Goal: Information Seeking & Learning: Check status

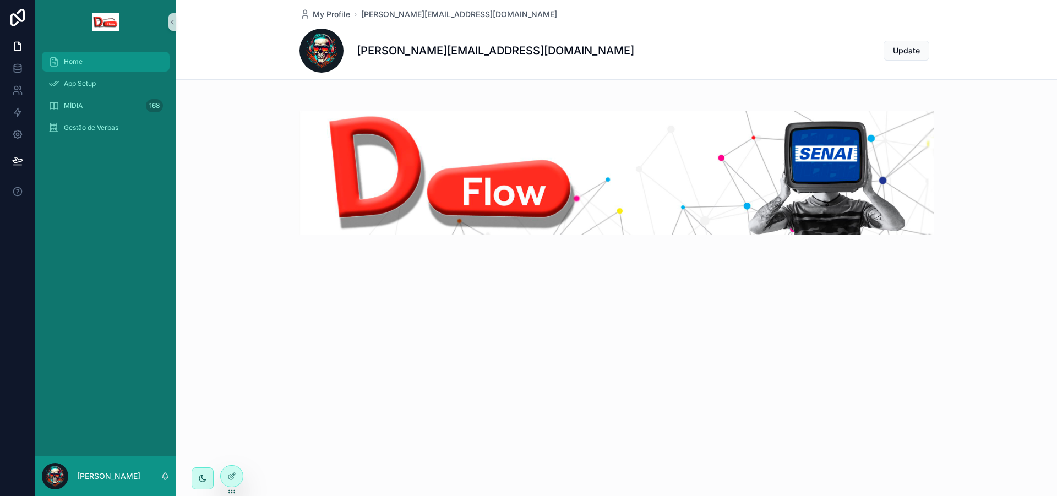
click at [75, 58] on div "Home App Setup MÍDIA 168 Gestão de [PERSON_NAME] My Profile [PERSON_NAME][EMAIL…" at bounding box center [528, 248] width 1057 height 496
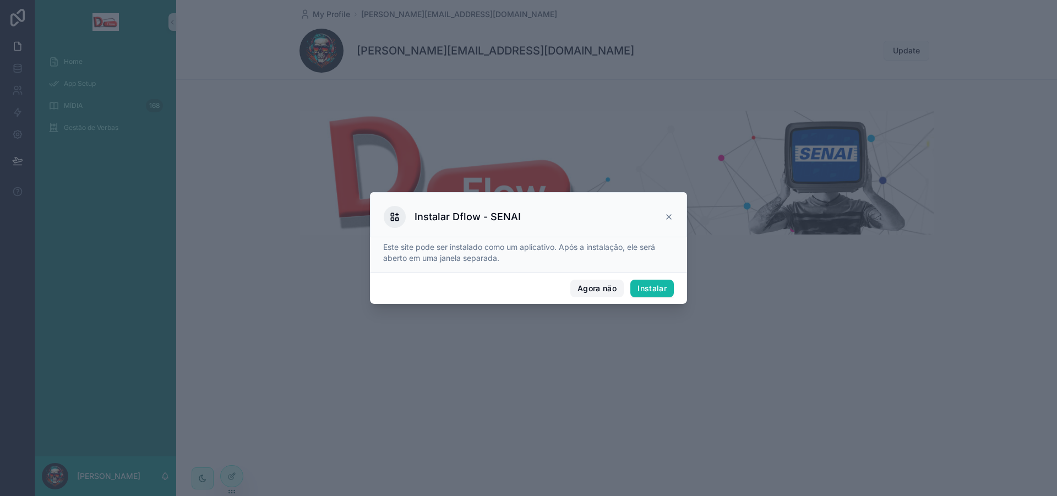
click at [607, 286] on font "Agora não" at bounding box center [597, 288] width 39 height 9
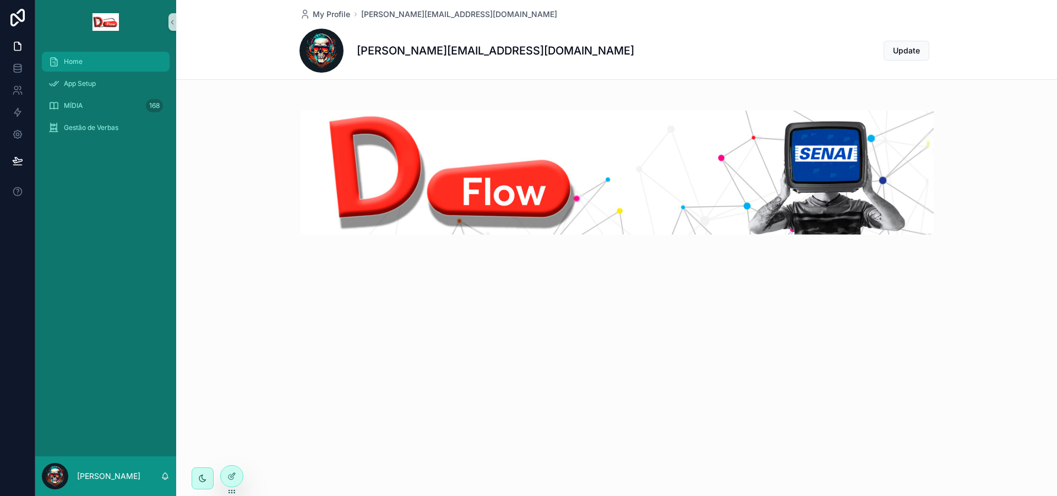
click at [88, 55] on div "Home" at bounding box center [105, 62] width 115 height 18
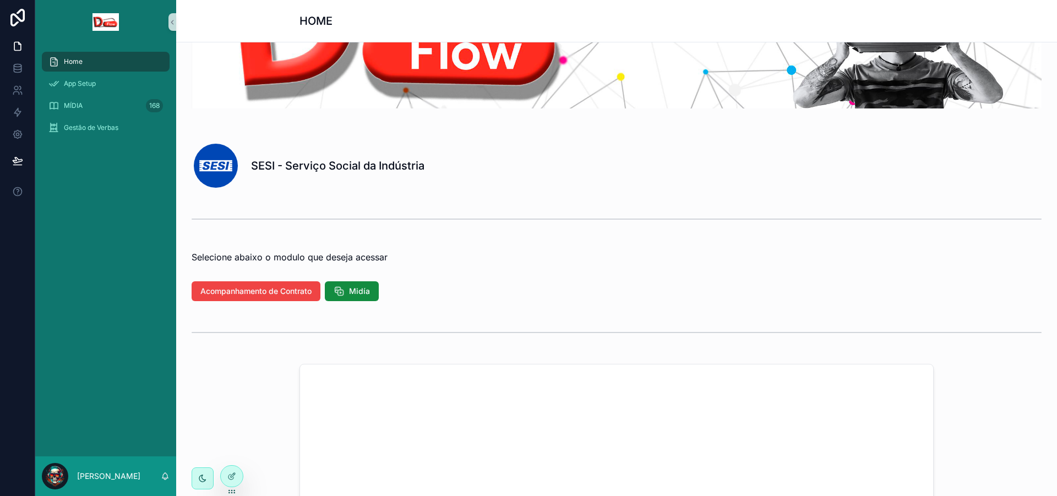
scroll to position [165, 0]
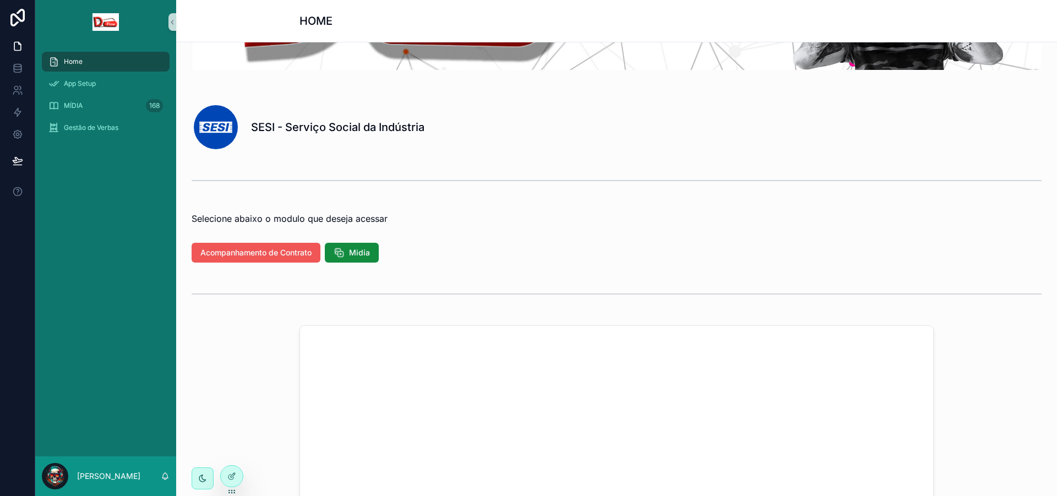
click at [294, 253] on span "Acompanhamento de Contrato" at bounding box center [255, 252] width 111 height 11
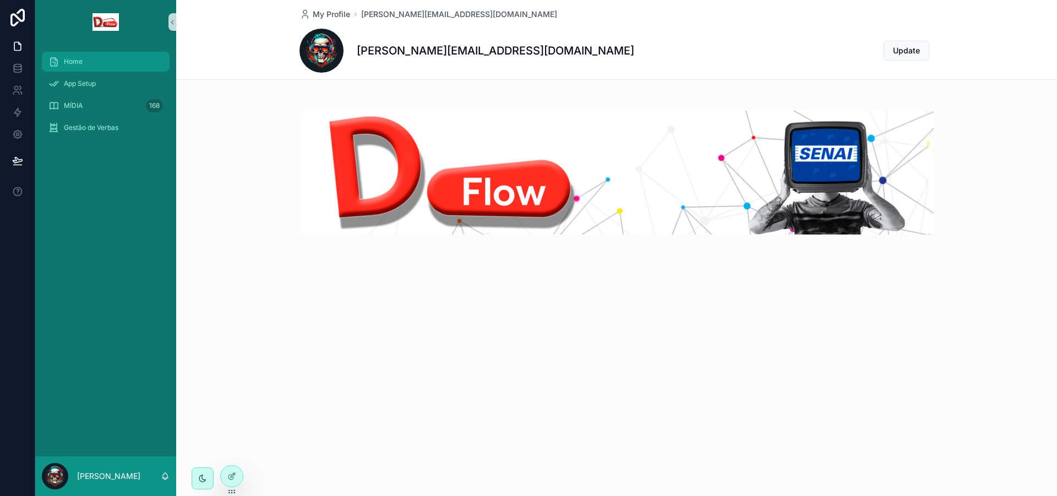
click at [75, 64] on span "Home" at bounding box center [73, 61] width 19 height 9
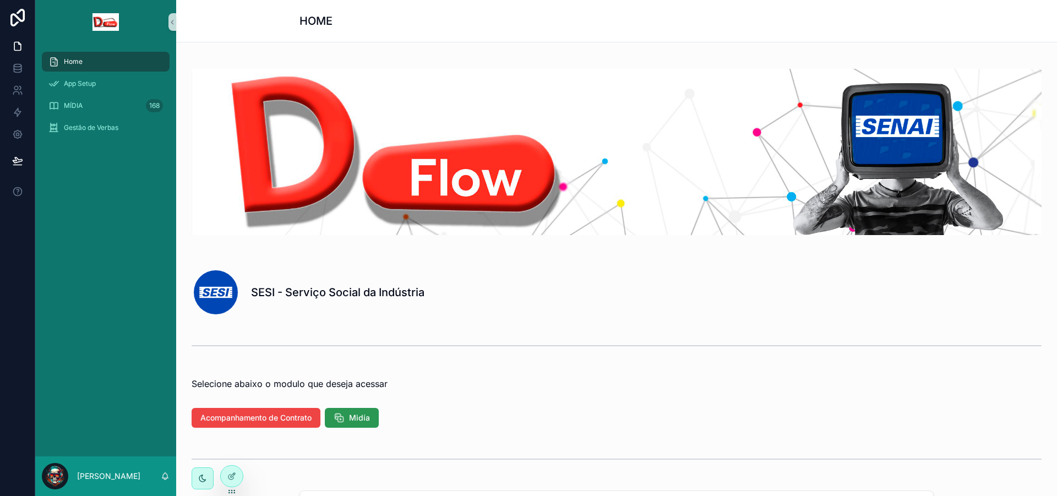
click at [345, 417] on icon "conteúdo rolável" at bounding box center [339, 417] width 11 height 11
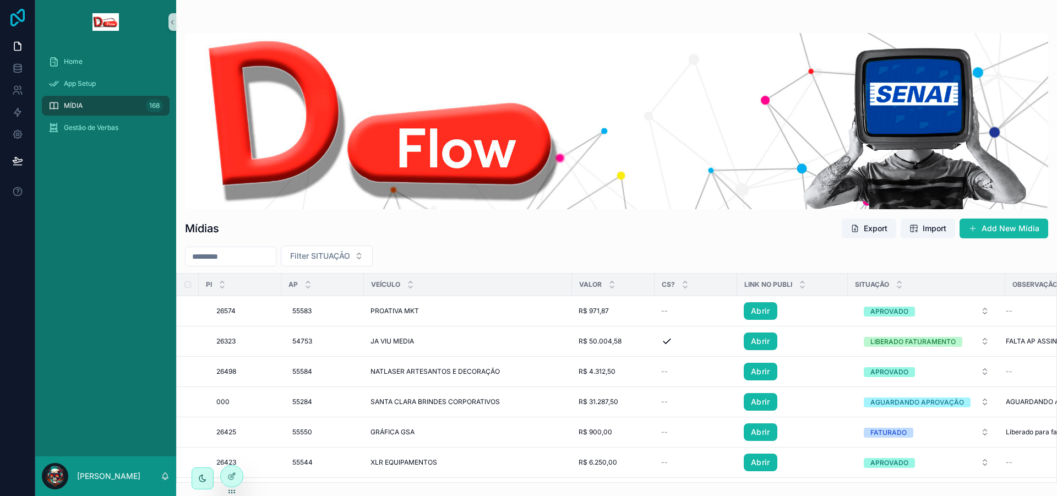
scroll to position [275, 0]
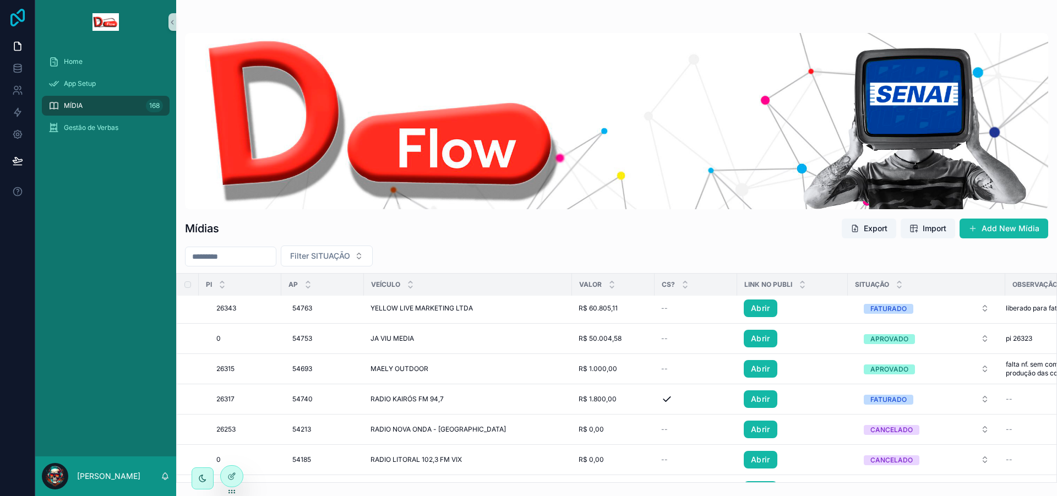
click at [21, 24] on icon at bounding box center [18, 18] width 22 height 18
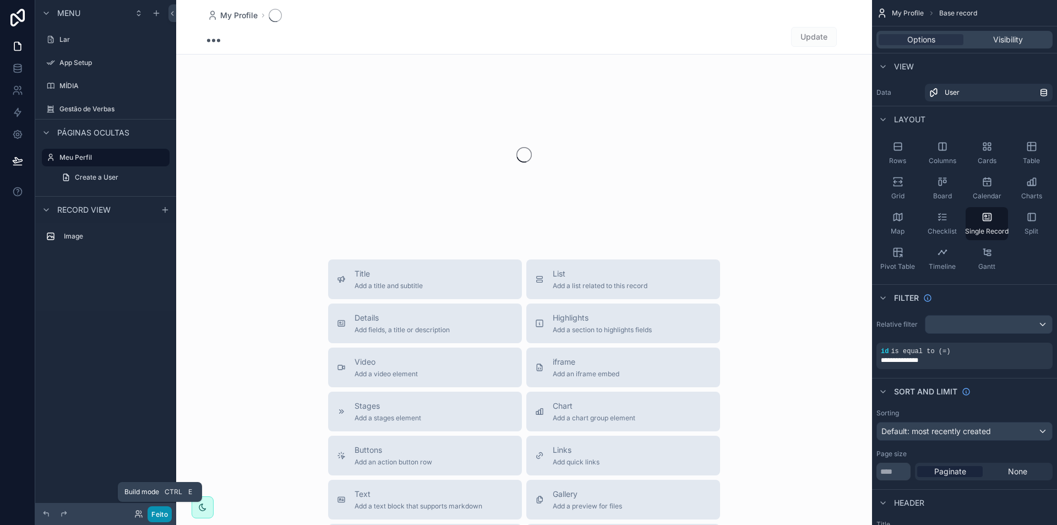
click at [156, 504] on font "Feito" at bounding box center [159, 514] width 17 height 8
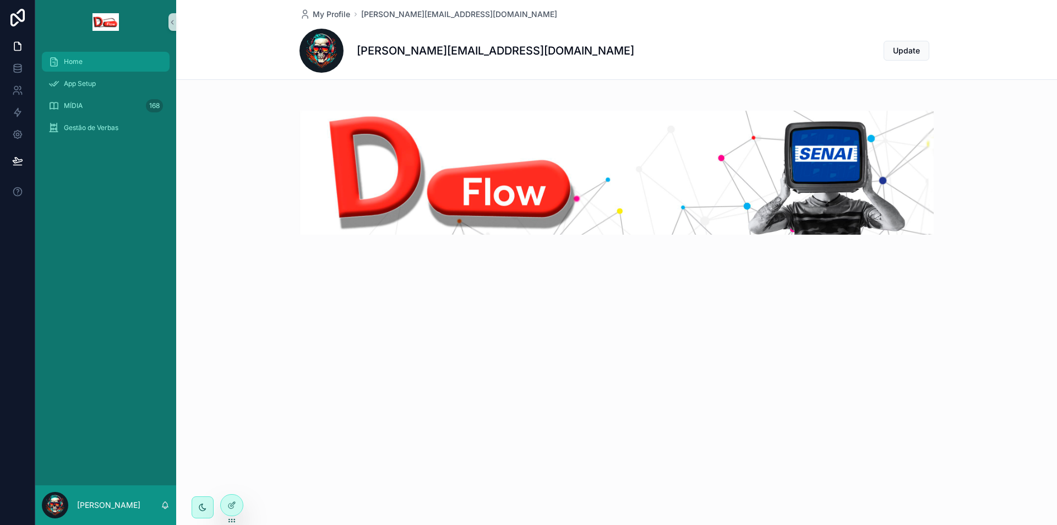
click at [88, 61] on div "Home" at bounding box center [105, 62] width 115 height 18
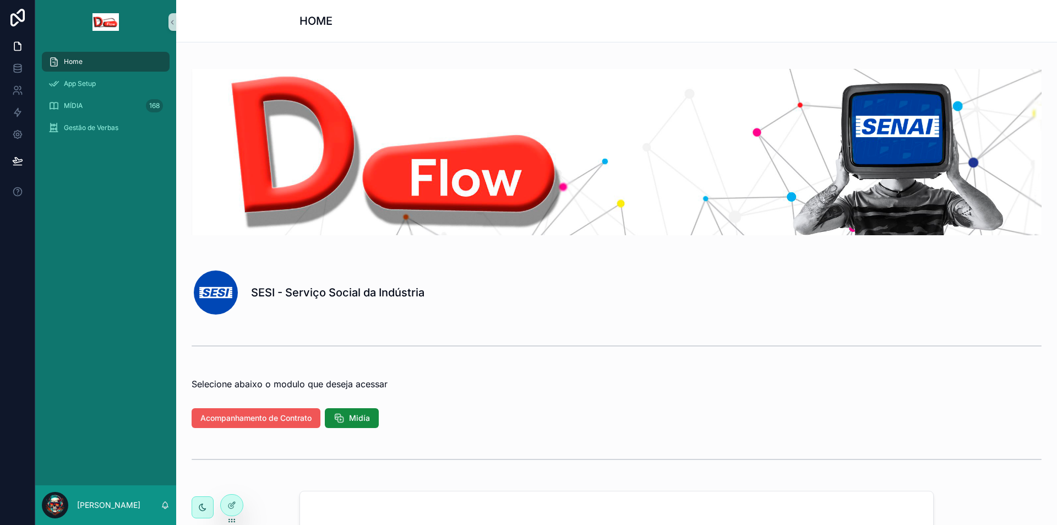
click at [263, 425] on button "Acompanhamento de Contrato" at bounding box center [256, 418] width 129 height 20
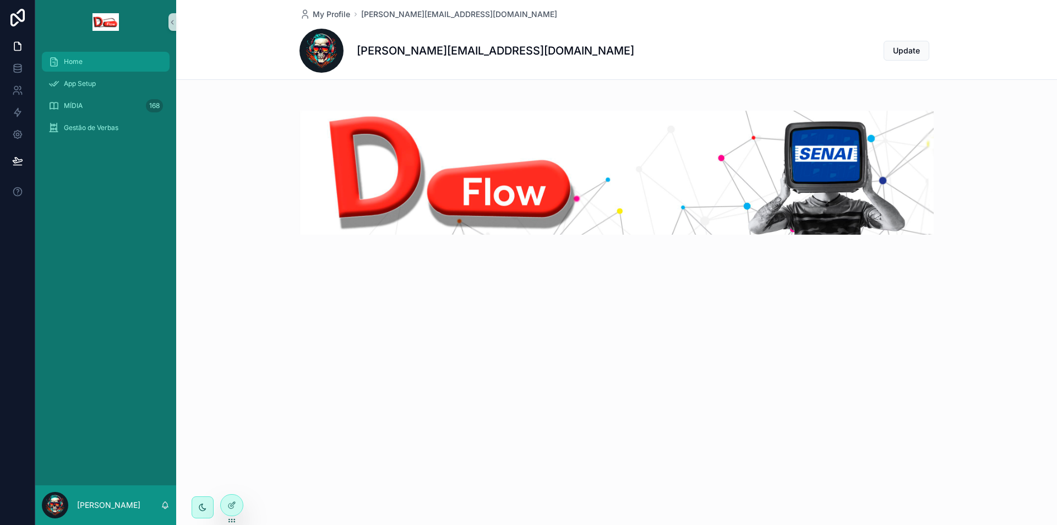
click at [84, 62] on div "Home" at bounding box center [105, 62] width 115 height 18
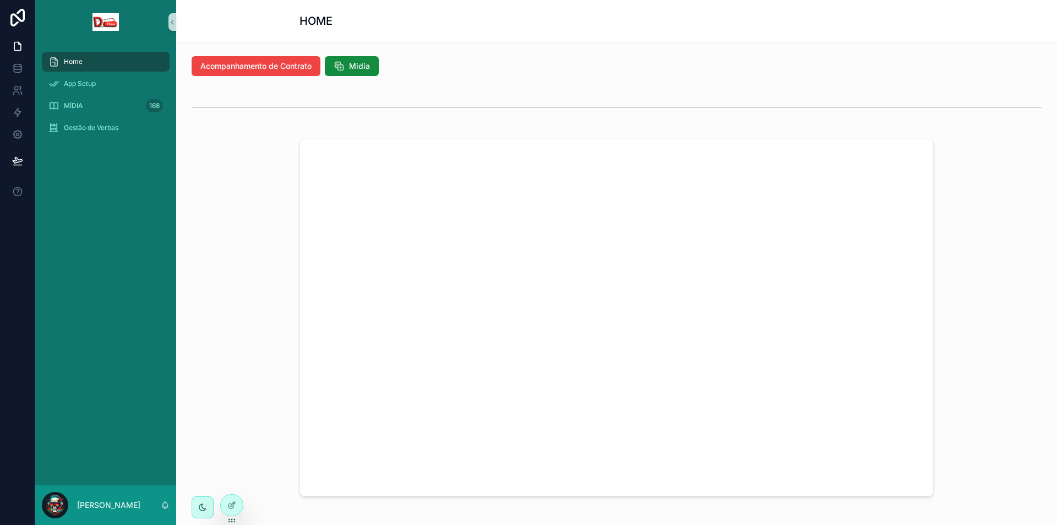
scroll to position [459, 0]
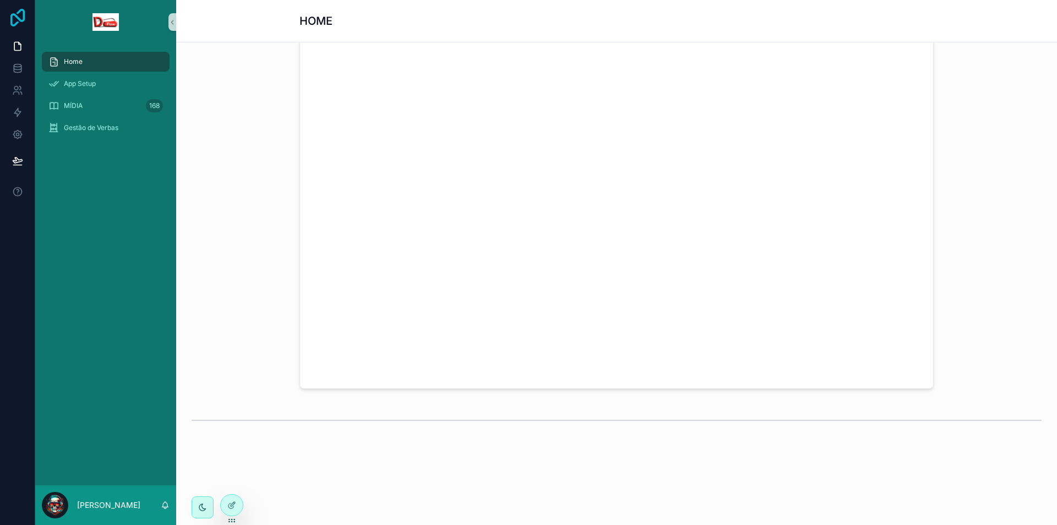
click at [23, 20] on icon at bounding box center [17, 18] width 14 height 18
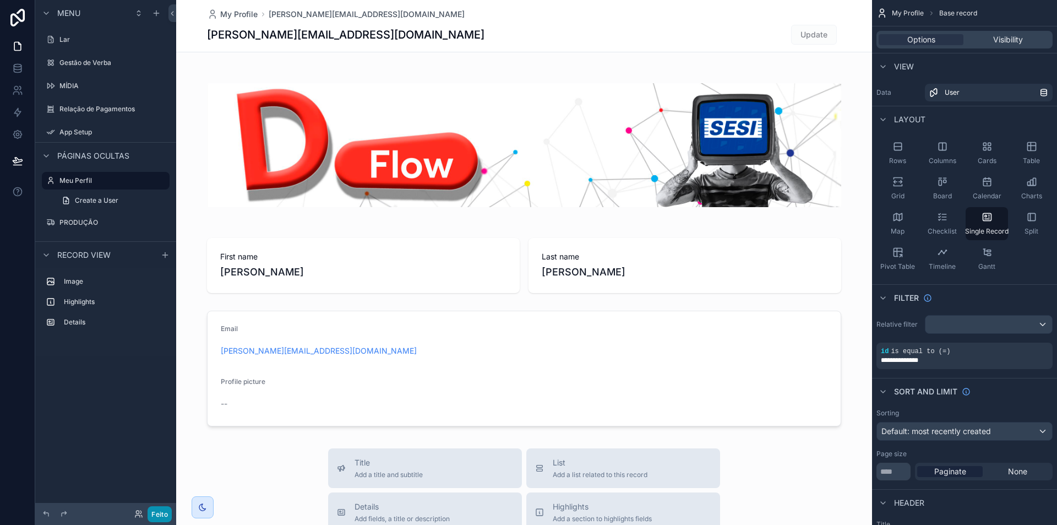
click at [161, 517] on font "Feito" at bounding box center [159, 514] width 17 height 8
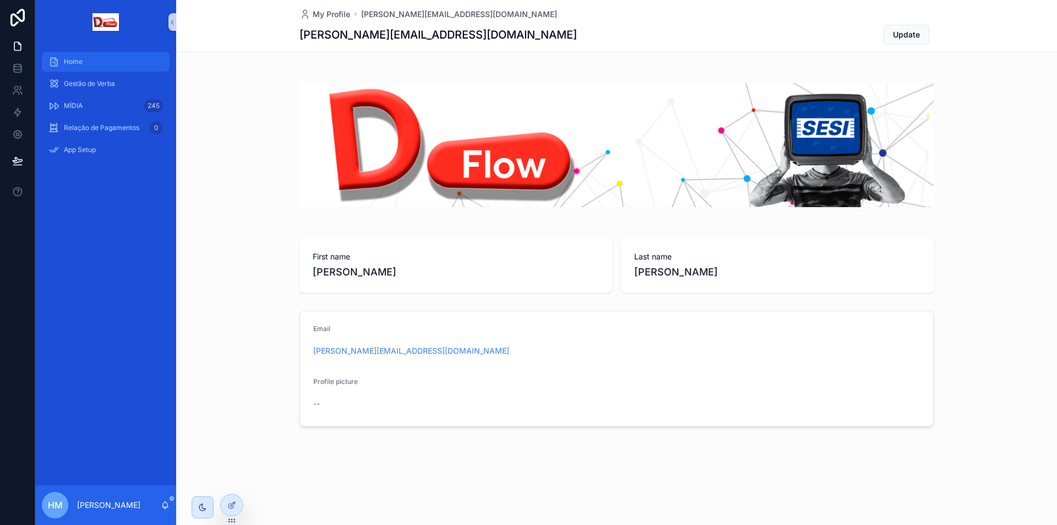
click at [77, 66] on span "Home" at bounding box center [73, 61] width 19 height 9
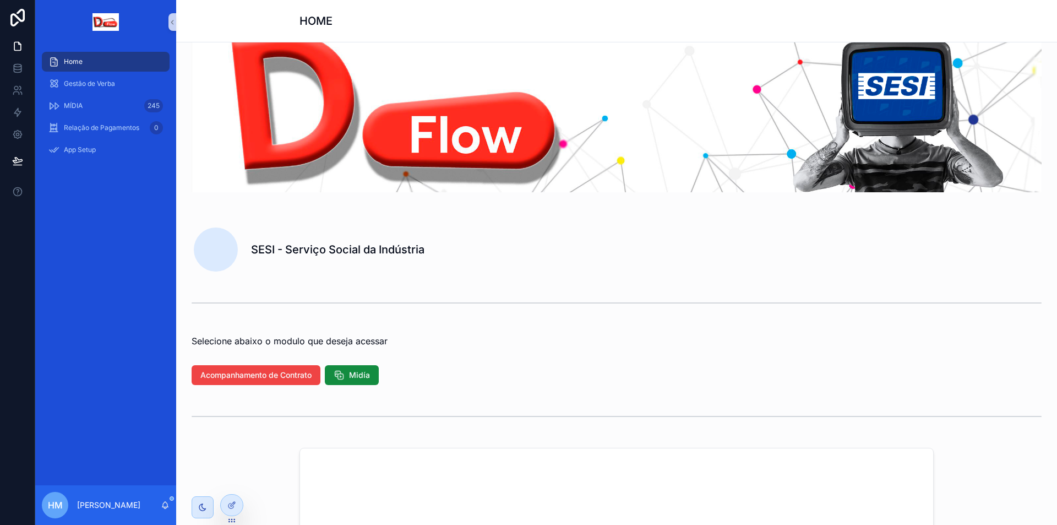
scroll to position [275, 0]
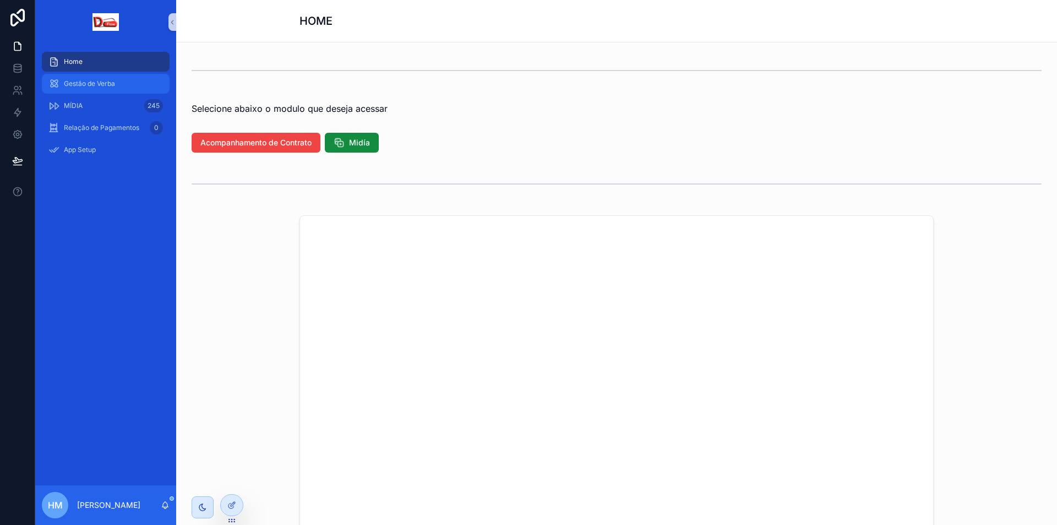
click at [95, 84] on span "Gestão de Verba" at bounding box center [89, 83] width 51 height 9
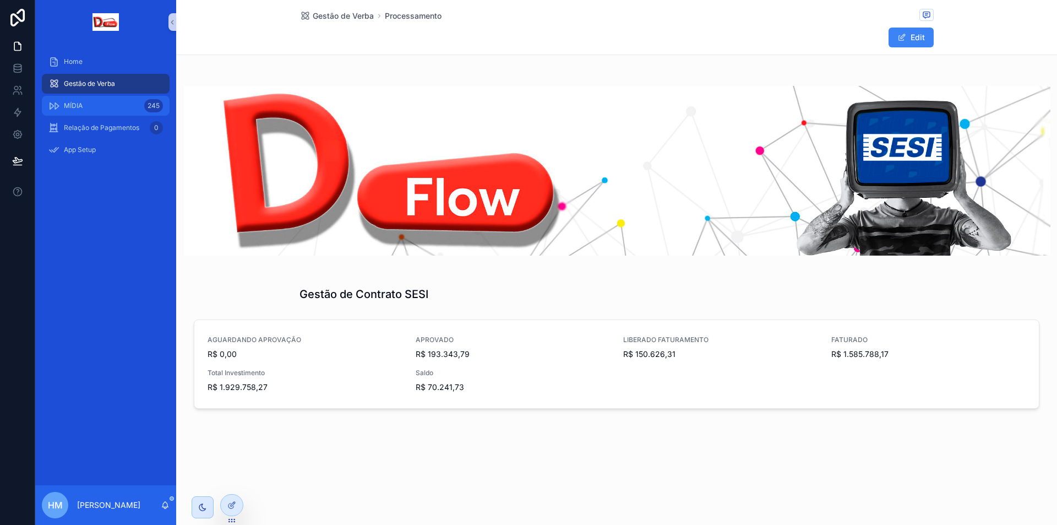
click at [106, 102] on div "MÍDIA 245" at bounding box center [105, 106] width 115 height 18
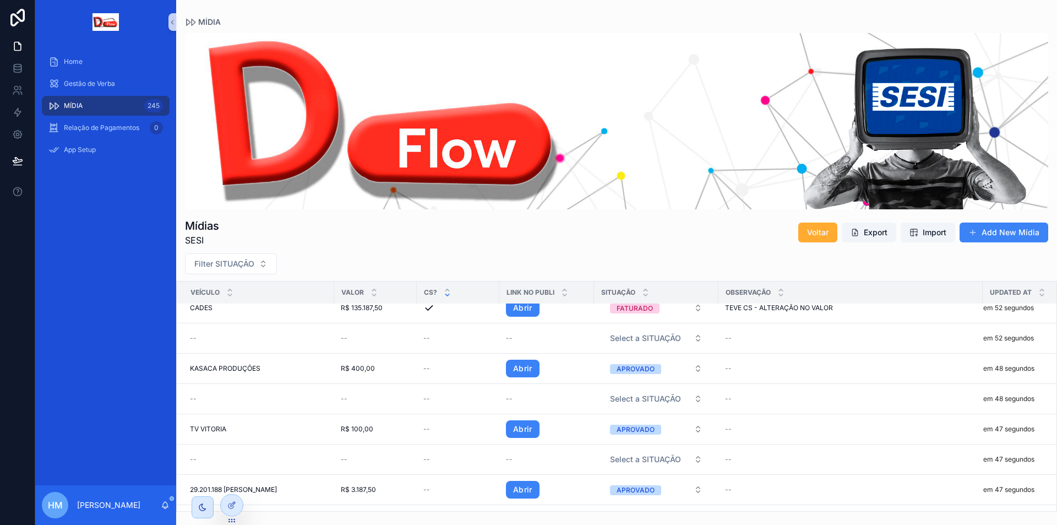
scroll to position [55, 0]
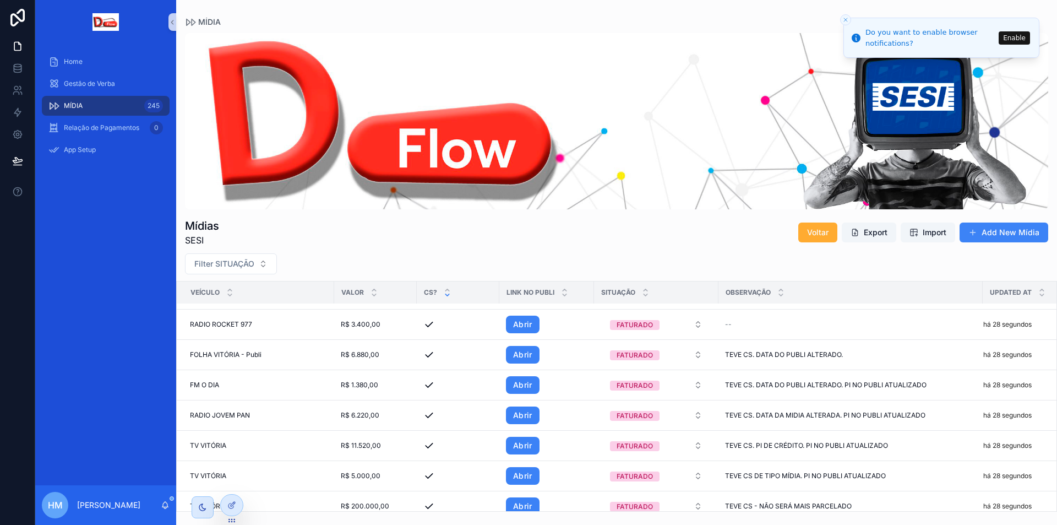
click at [94, 241] on div "Home Gestão de Verba MÍDIA 245 Relação de Pagamentos 0 App Setup" at bounding box center [105, 264] width 141 height 441
click at [846, 17] on icon "Close toast" at bounding box center [846, 20] width 7 height 7
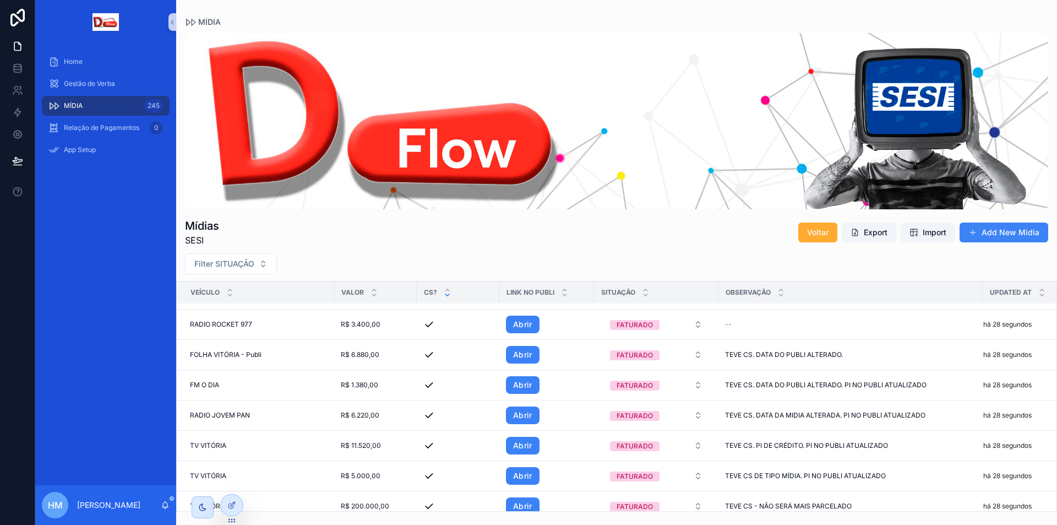
click at [88, 416] on div "Home Gestão de Verba MÍDIA 245 Relação de Pagamentos 0 App Setup" at bounding box center [105, 264] width 141 height 441
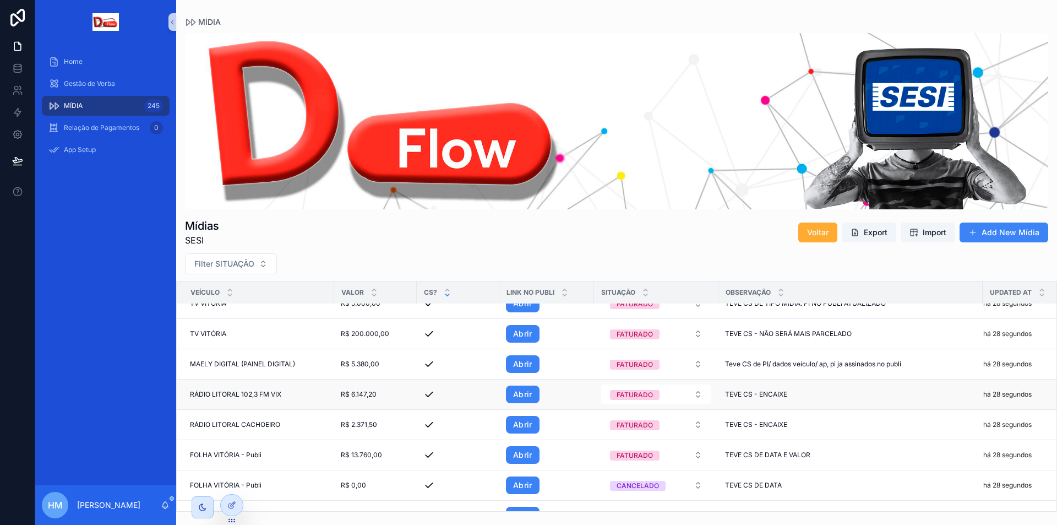
scroll to position [275, 0]
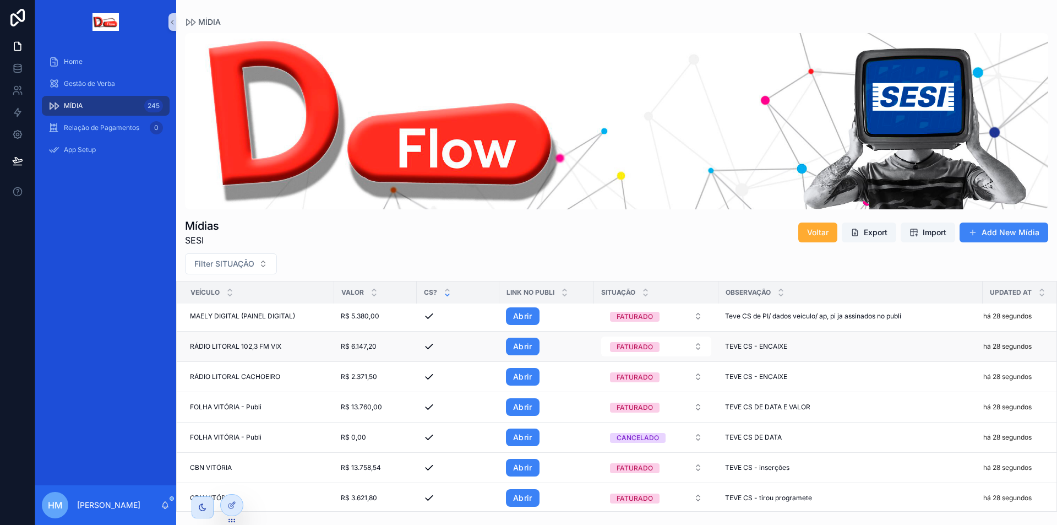
click at [355, 353] on td "R$ 6.147,20 R$ 6.147,20" at bounding box center [375, 347] width 83 height 30
click at [371, 345] on span "R$ 6.147,20" at bounding box center [359, 346] width 36 height 9
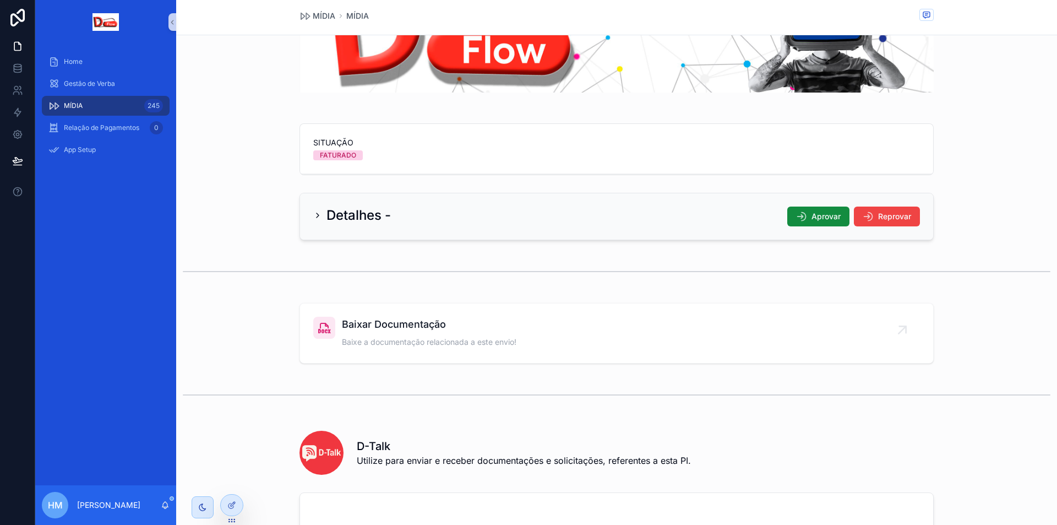
scroll to position [55, 0]
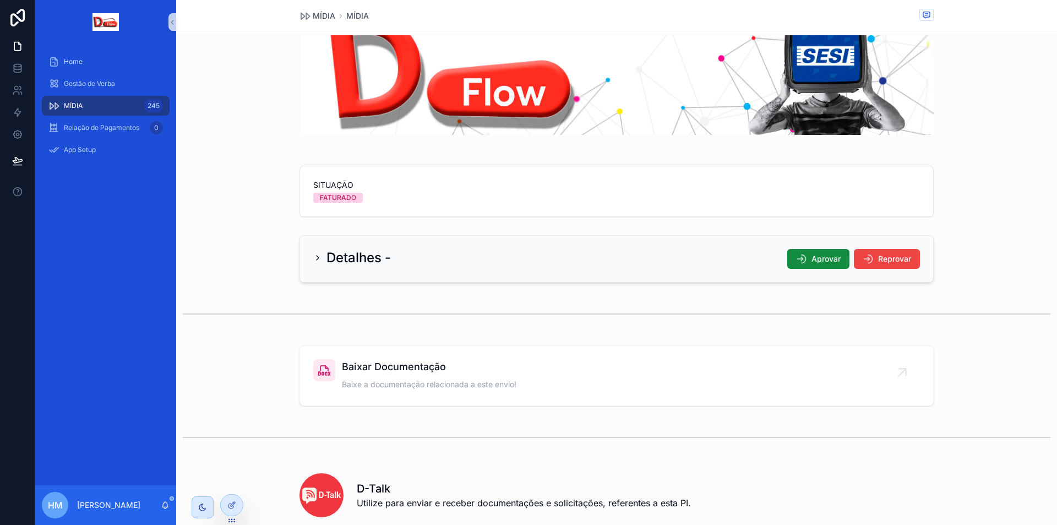
click at [427, 256] on div "Detalhes - Aprovar Reprovar" at bounding box center [616, 259] width 607 height 20
click at [230, 476] on div at bounding box center [232, 482] width 18 height 18
click at [235, 484] on icon at bounding box center [234, 483] width 1 height 2
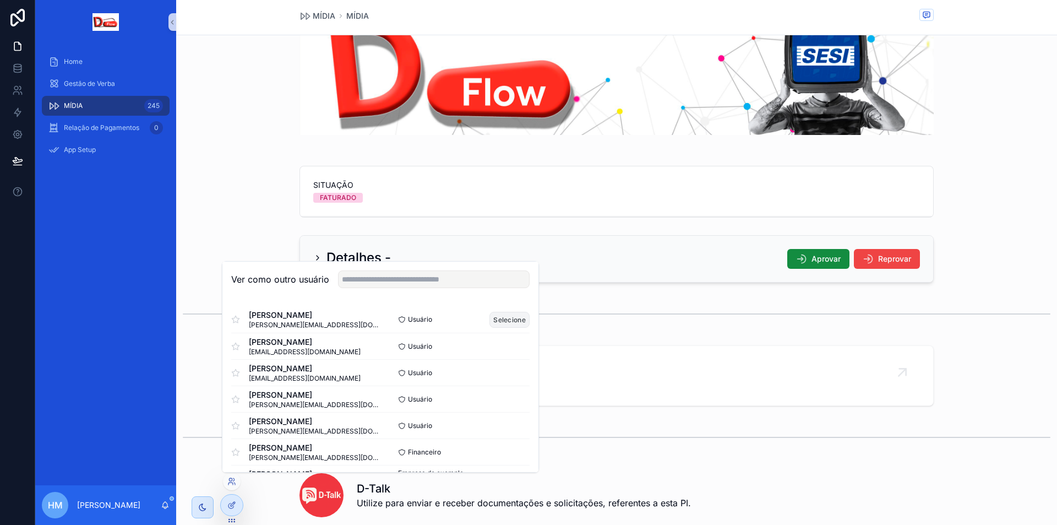
click at [509, 322] on font "Selecione" at bounding box center [509, 320] width 32 height 8
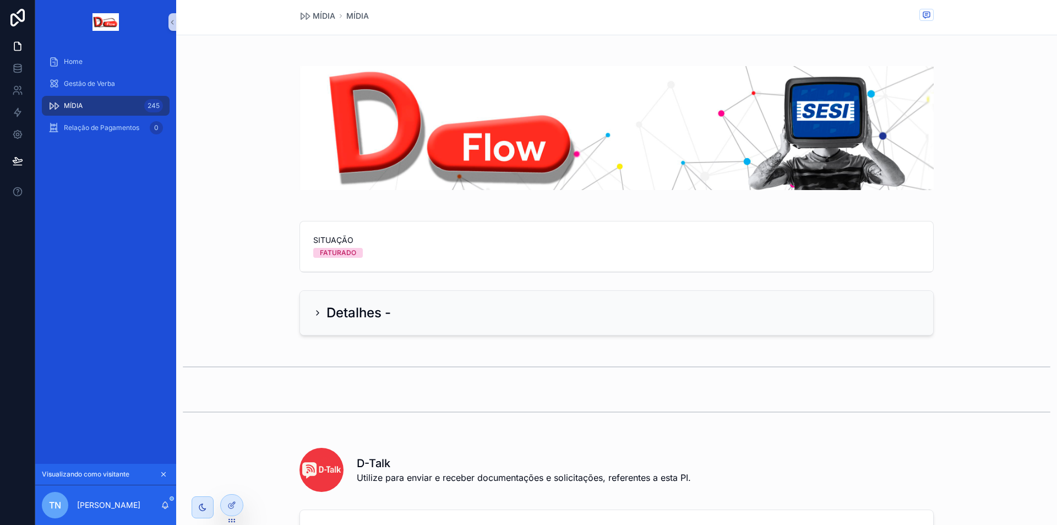
click at [339, 313] on h2 "Detalhes -" at bounding box center [359, 313] width 64 height 18
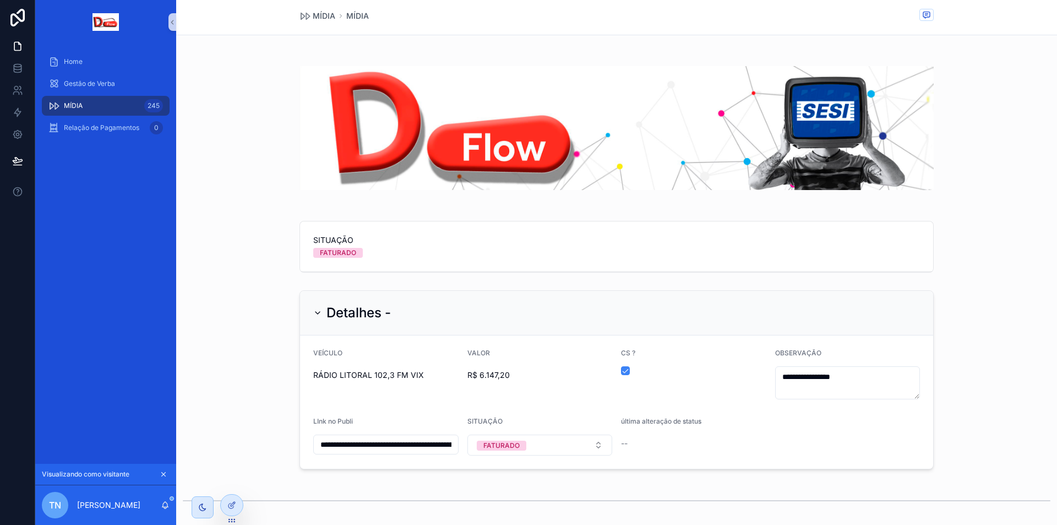
click at [88, 106] on div "MÍDIA 245" at bounding box center [105, 106] width 115 height 18
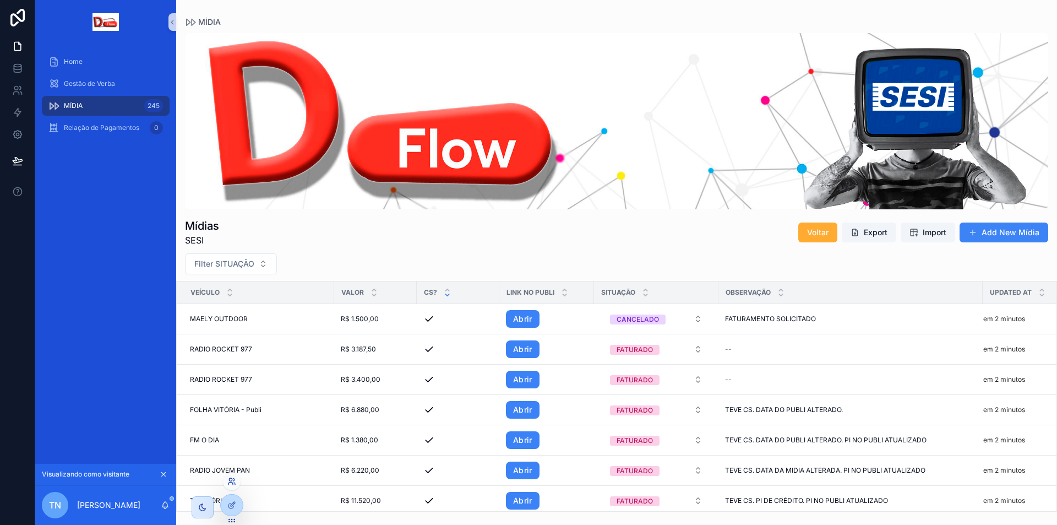
click at [234, 484] on icon at bounding box center [231, 481] width 9 height 9
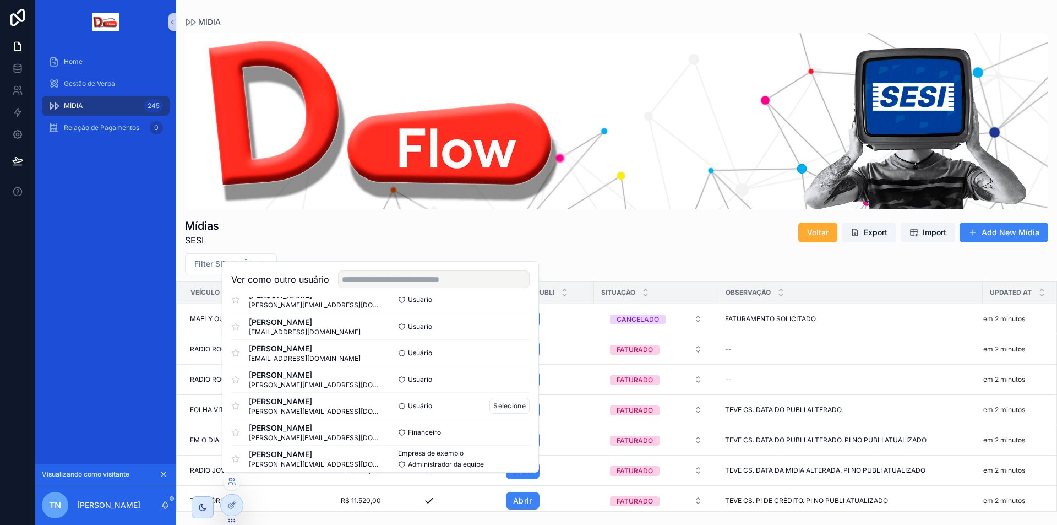
scroll to position [28, 0]
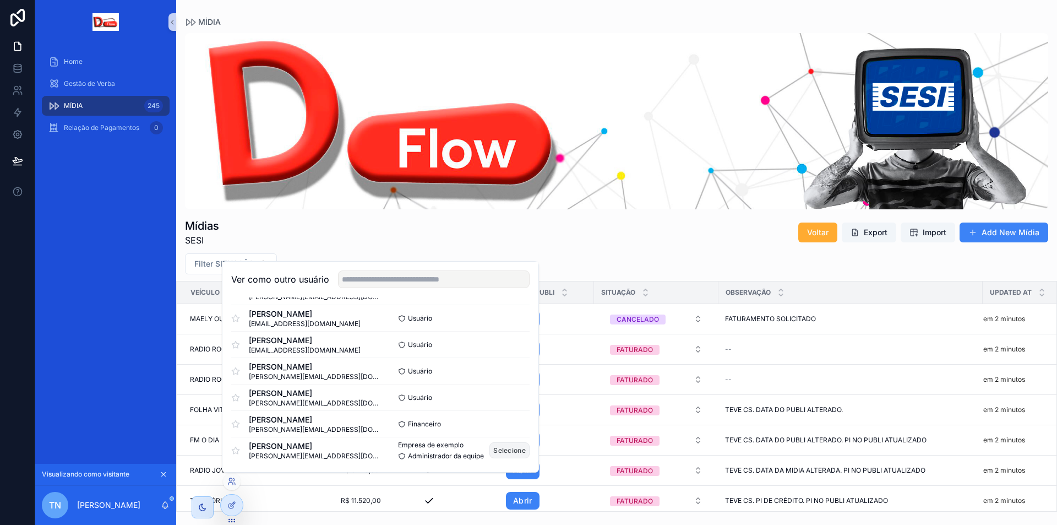
click at [514, 448] on font "Selecione" at bounding box center [509, 450] width 32 height 8
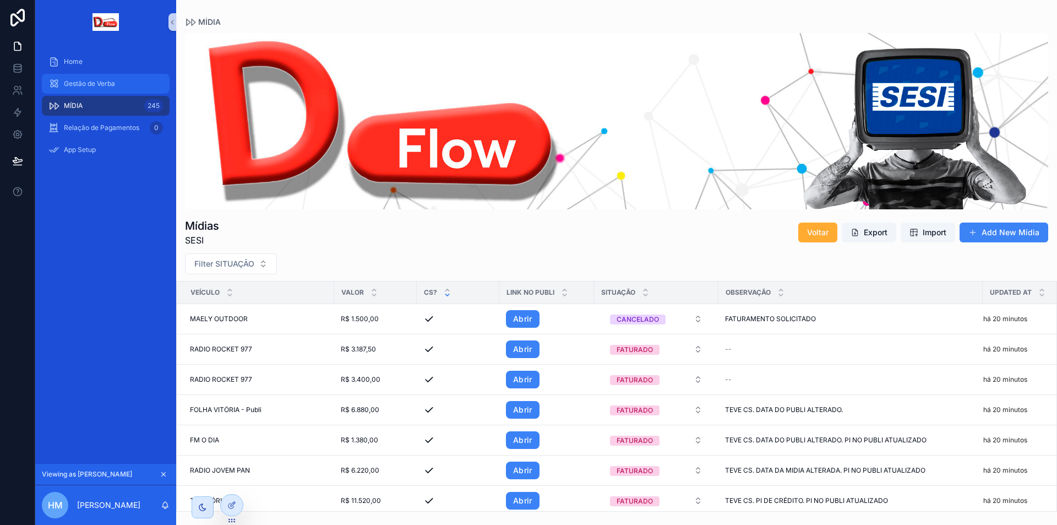
click at [121, 79] on div "Gestão de Verba" at bounding box center [105, 84] width 115 height 18
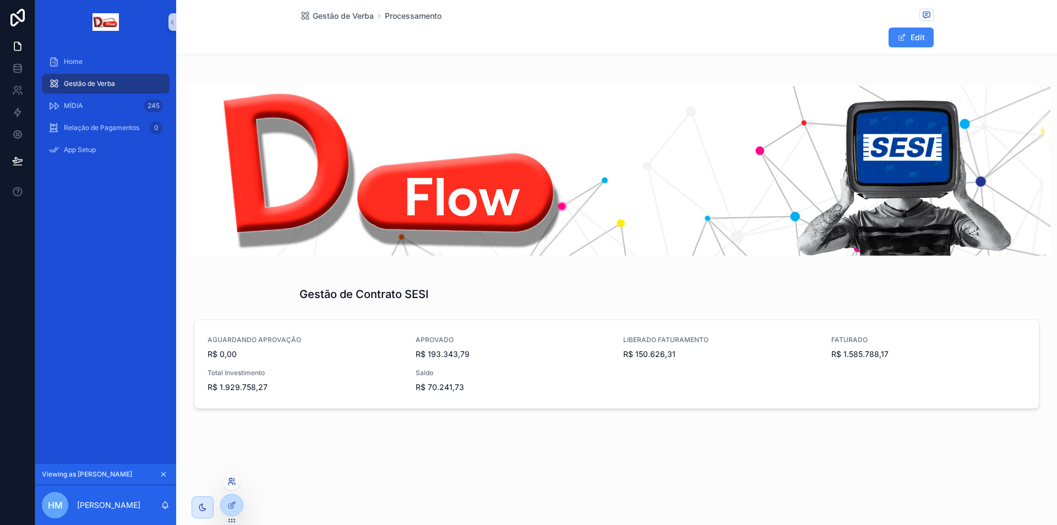
click at [234, 482] on icon at bounding box center [231, 481] width 9 height 9
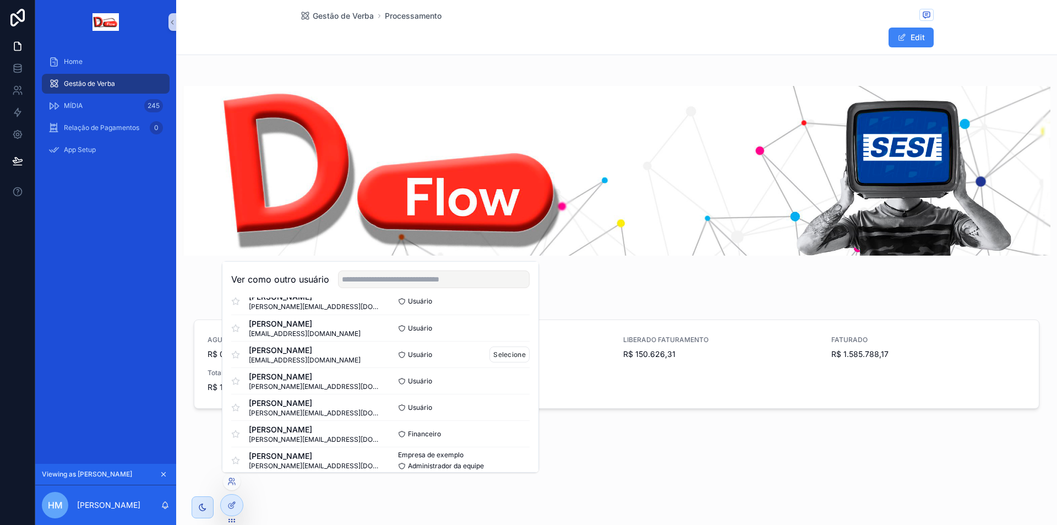
scroll to position [28, 0]
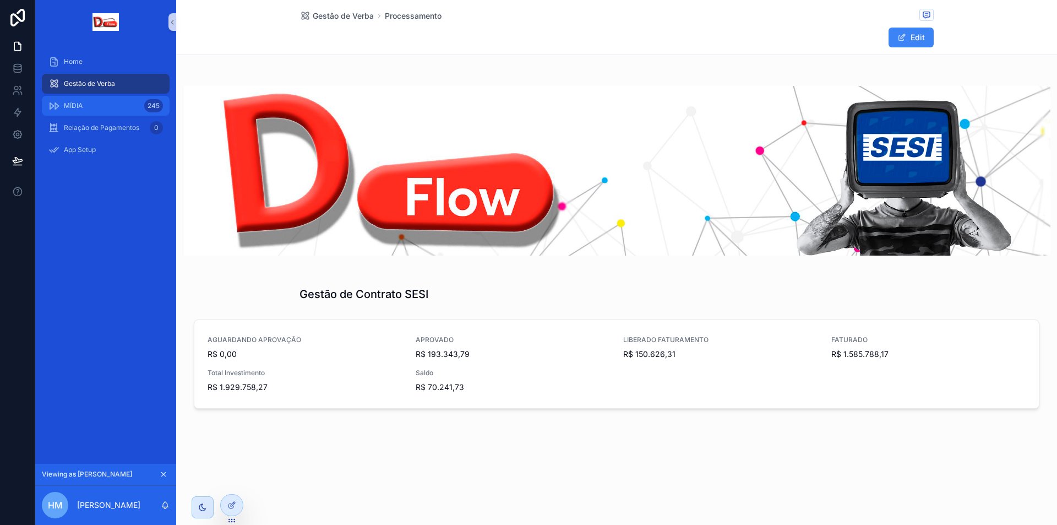
click at [64, 106] on span "MÍDIA" at bounding box center [73, 105] width 19 height 9
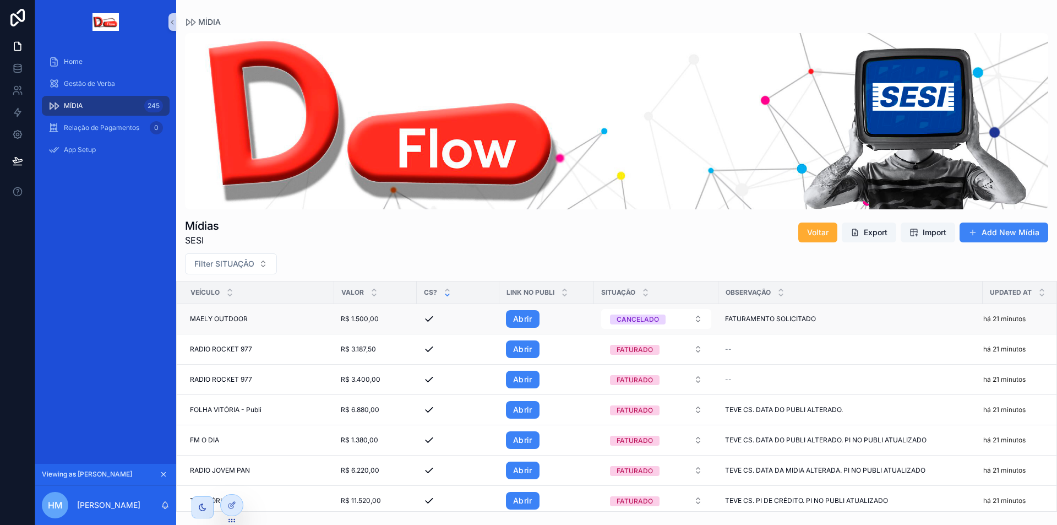
click at [352, 321] on span "R$ 1.500,00" at bounding box center [360, 318] width 38 height 9
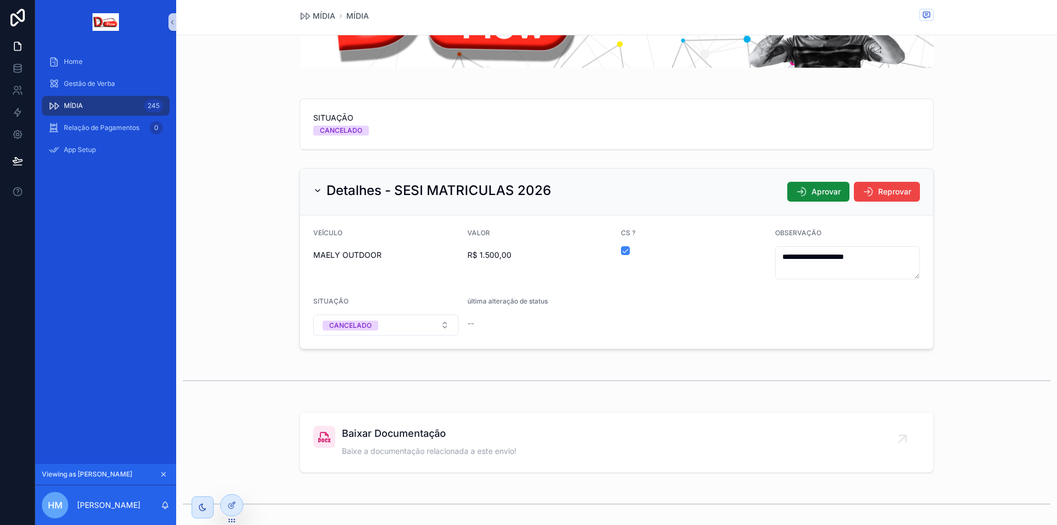
scroll to position [165, 0]
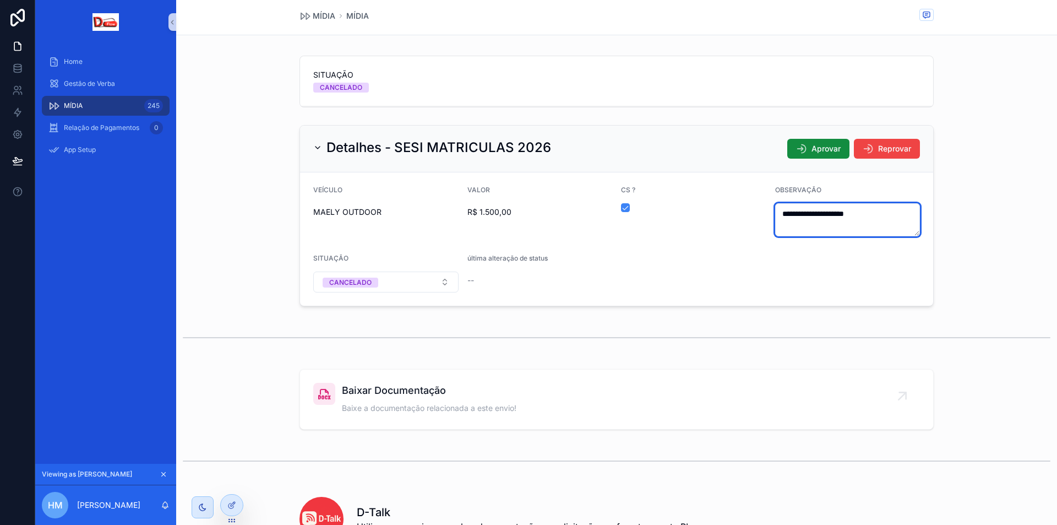
click at [875, 223] on textarea "**********" at bounding box center [847, 219] width 145 height 33
drag, startPoint x: 891, startPoint y: 216, endPoint x: 830, endPoint y: 205, distance: 62.1
click at [830, 205] on textarea "**********" at bounding box center [847, 219] width 145 height 33
click at [806, 246] on form "**********" at bounding box center [616, 238] width 633 height 133
click at [233, 483] on icon at bounding box center [231, 483] width 4 height 2
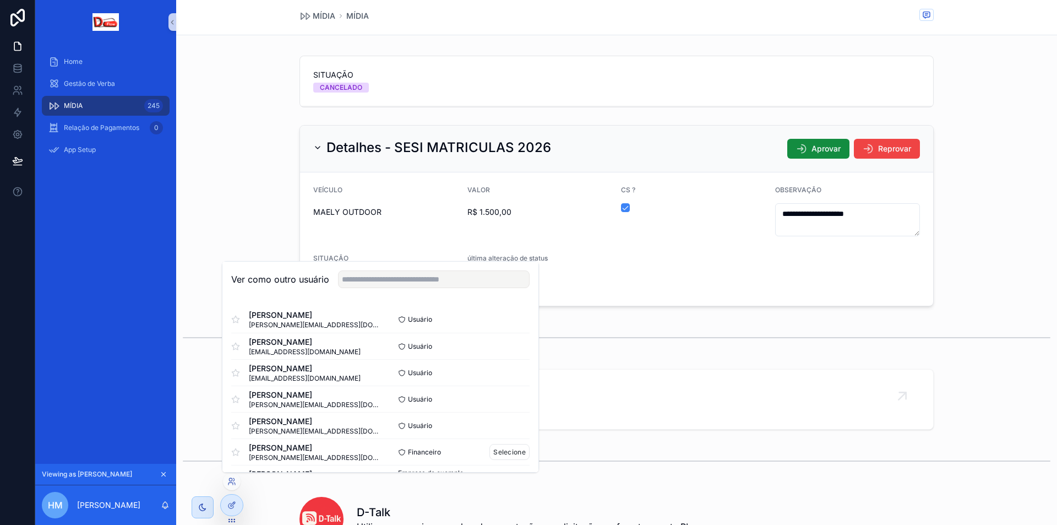
scroll to position [28, 0]
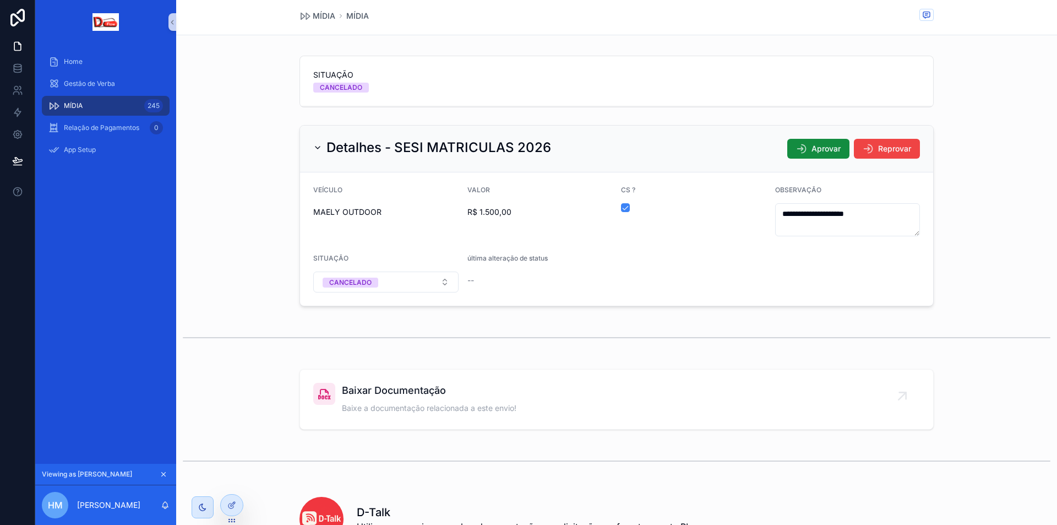
click at [190, 388] on div "Baixar Documentação Baixe a documentação relacionada a este envio!" at bounding box center [616, 399] width 881 height 69
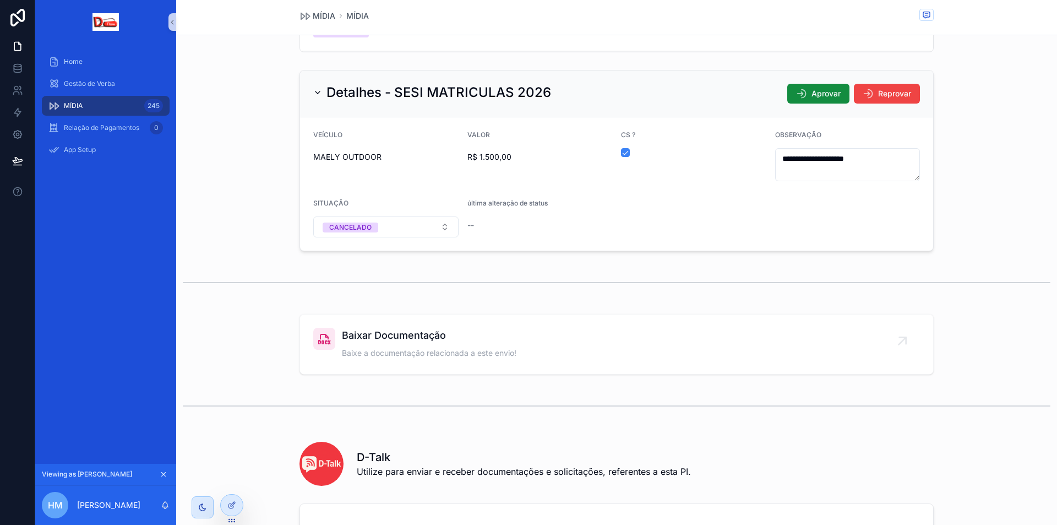
scroll to position [275, 0]
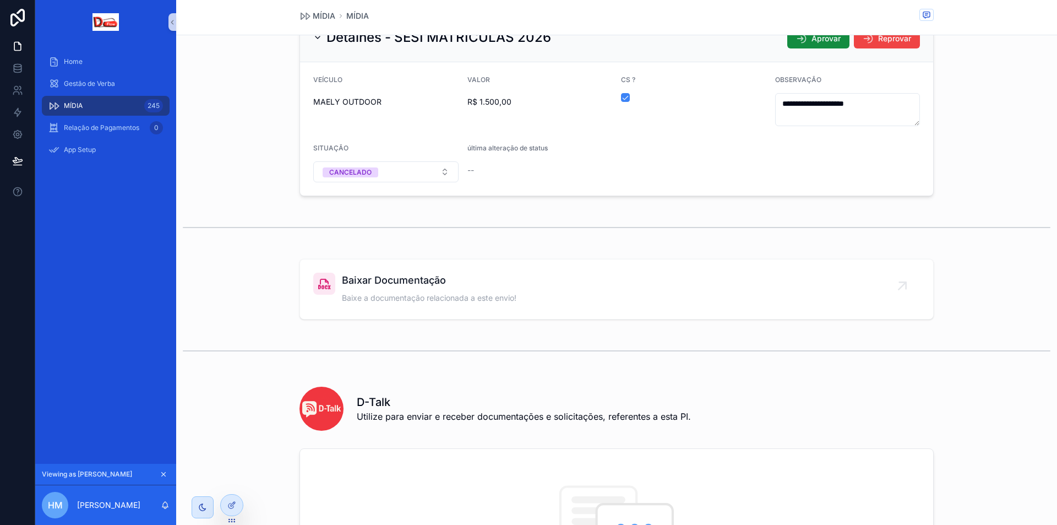
click at [650, 148] on form "**********" at bounding box center [616, 128] width 633 height 133
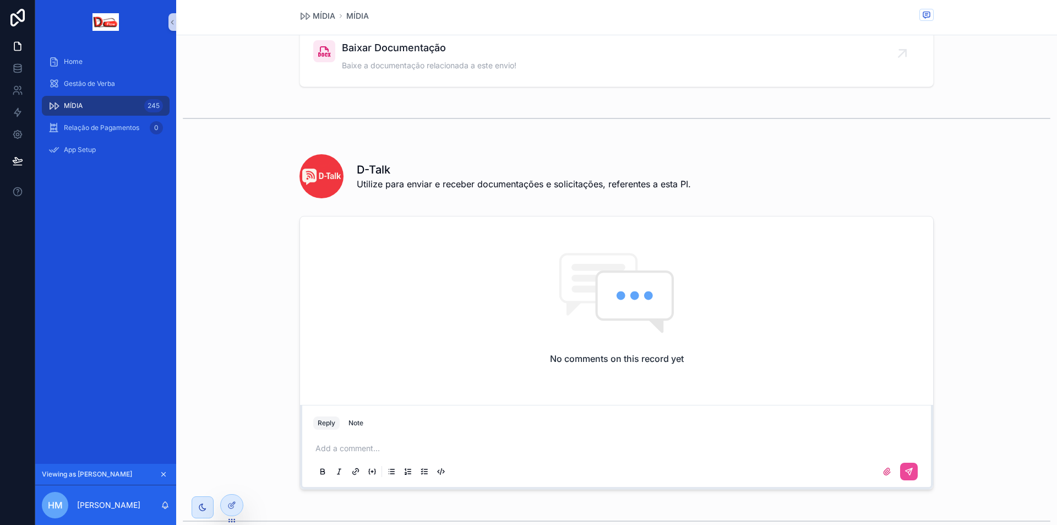
scroll to position [528, 0]
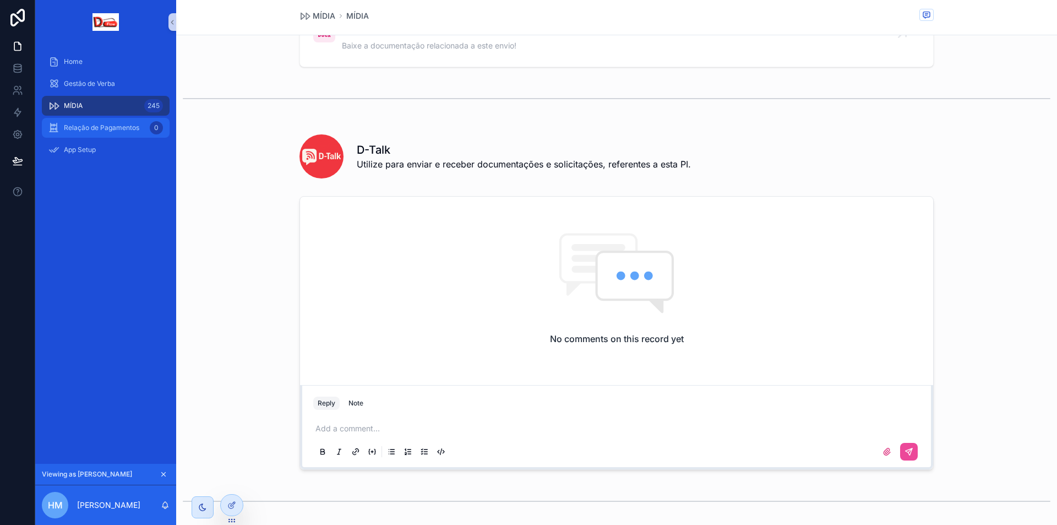
click at [85, 133] on div "Relação de Pagamentos 0" at bounding box center [105, 128] width 115 height 18
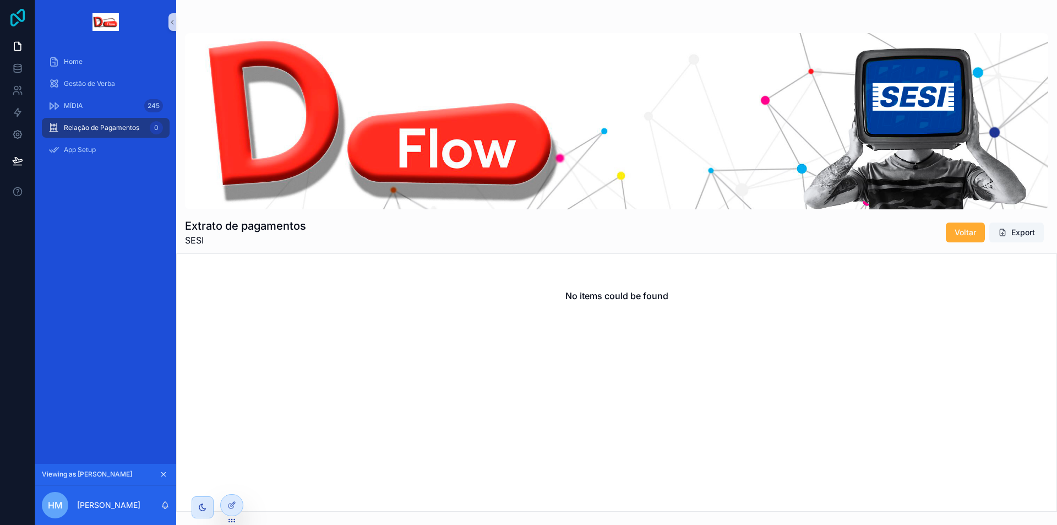
click at [18, 20] on icon at bounding box center [18, 18] width 22 height 18
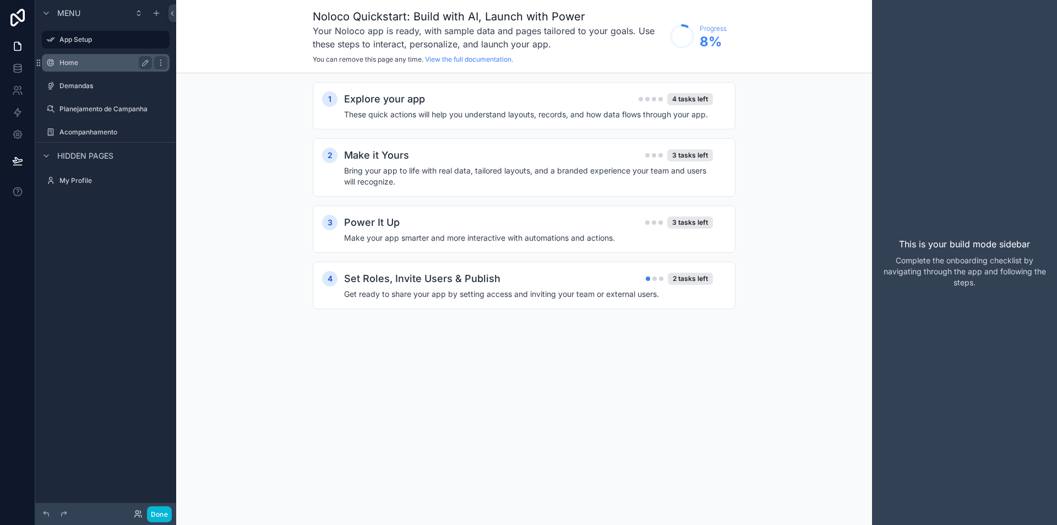
click at [62, 64] on label "Home" at bounding box center [103, 62] width 88 height 9
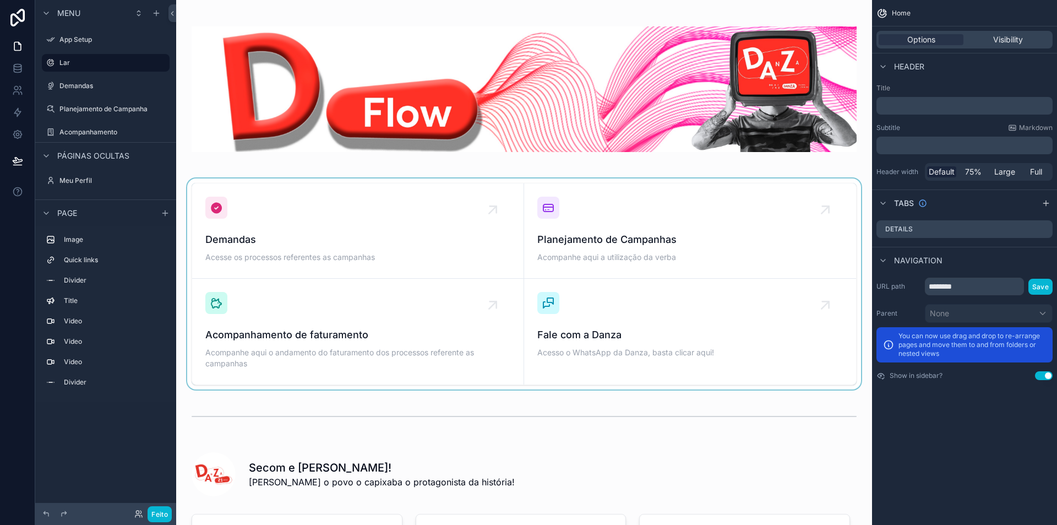
click at [278, 237] on div "conteúdo rolável" at bounding box center [524, 283] width 679 height 211
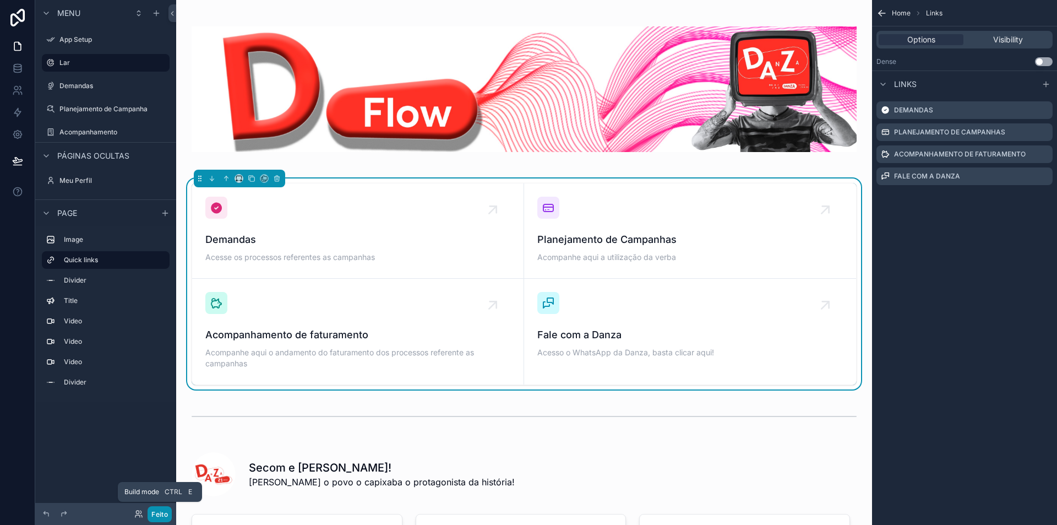
click at [162, 516] on font "Feito" at bounding box center [159, 514] width 17 height 8
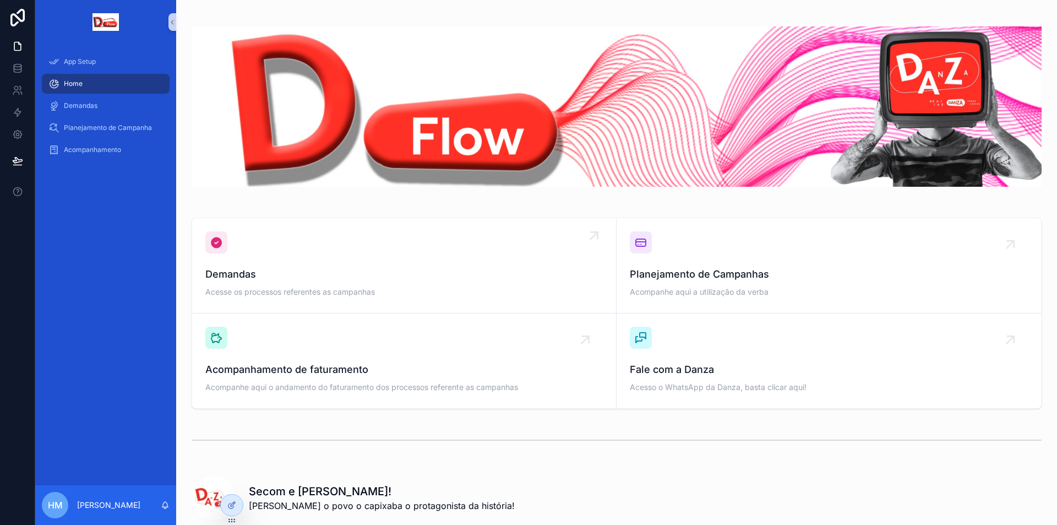
click at [264, 267] on span "Demandas" at bounding box center [404, 274] width 398 height 15
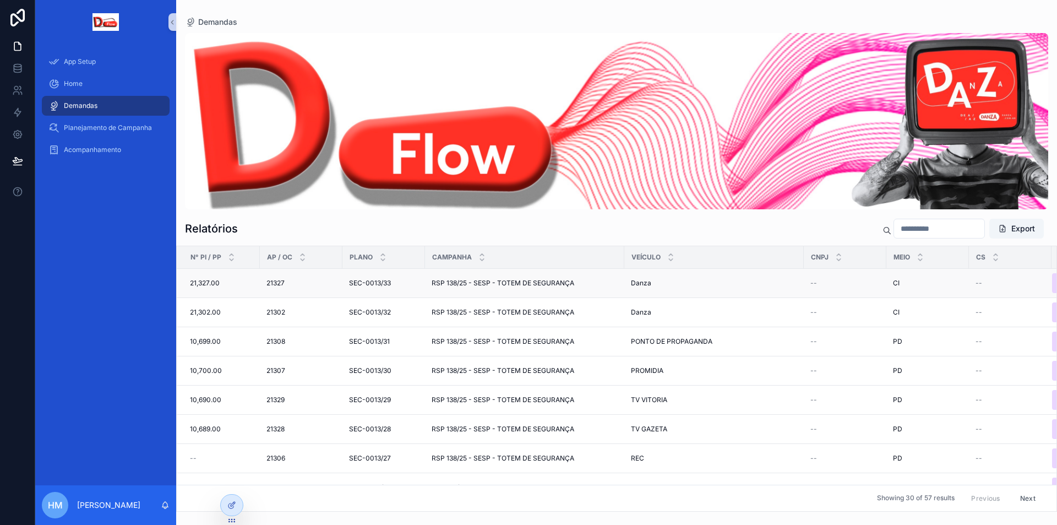
click at [364, 285] on span "SEC-0013/33" at bounding box center [370, 283] width 42 height 9
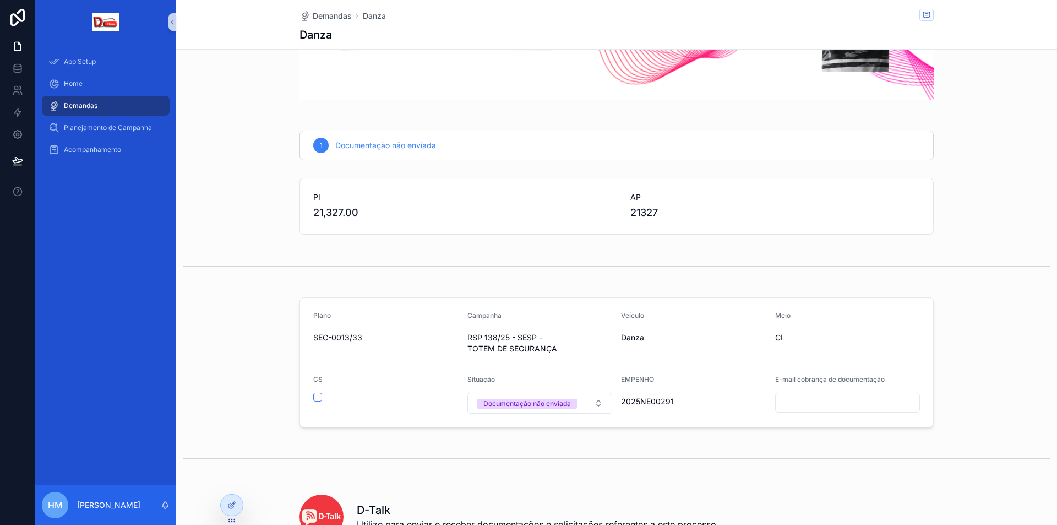
scroll to position [165, 0]
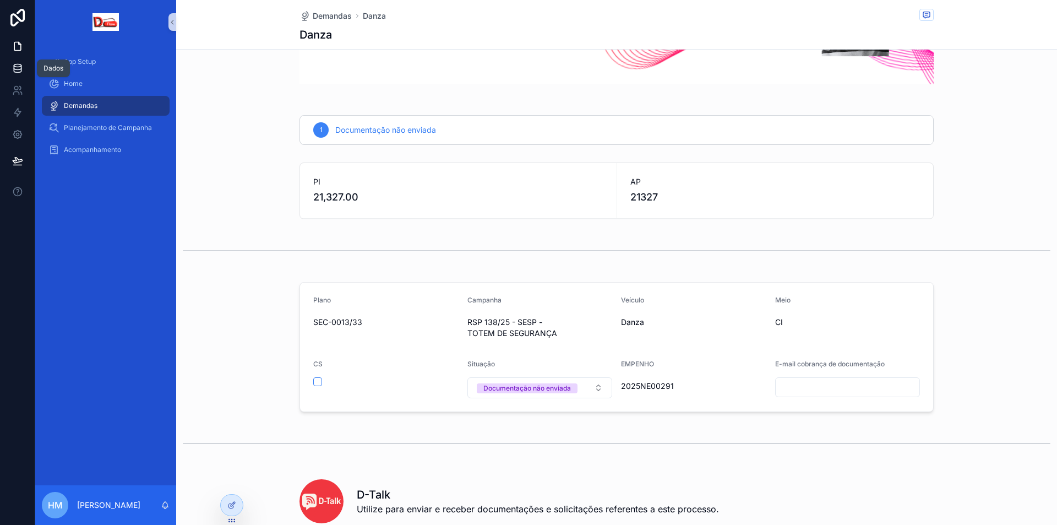
click at [12, 74] on link at bounding box center [17, 68] width 35 height 22
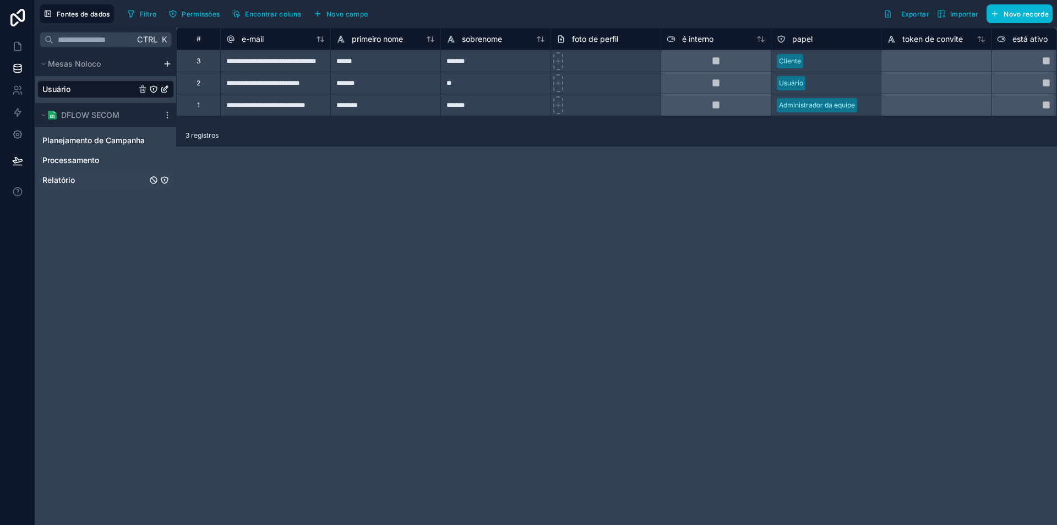
click at [69, 180] on font "Relatório" at bounding box center [58, 179] width 32 height 9
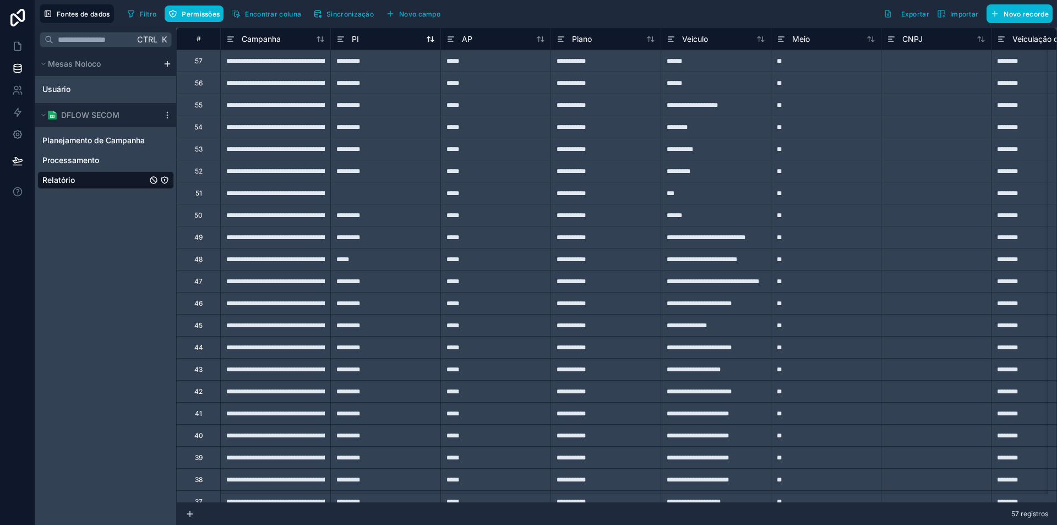
click at [348, 36] on div "PI" at bounding box center [347, 38] width 23 height 13
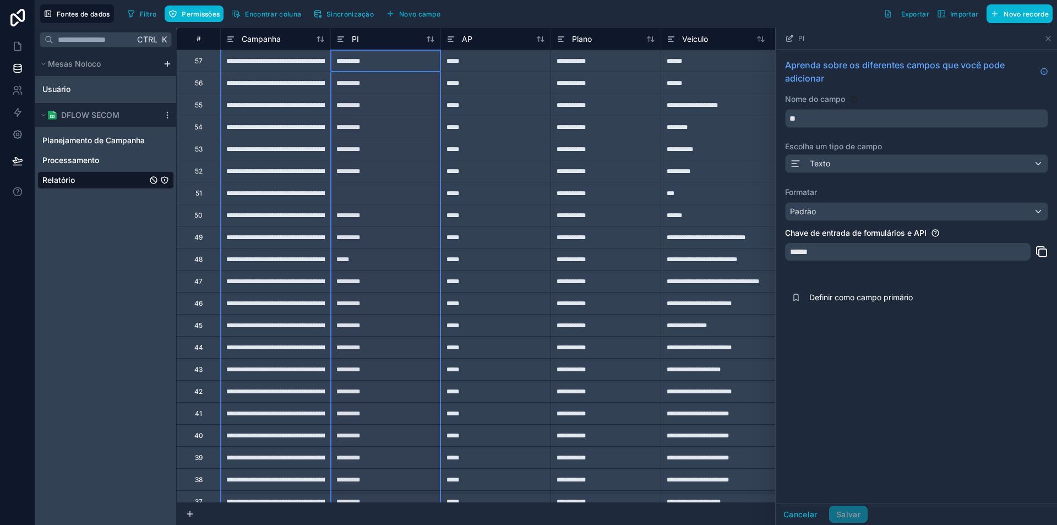
click at [23, 289] on div at bounding box center [17, 262] width 35 height 525
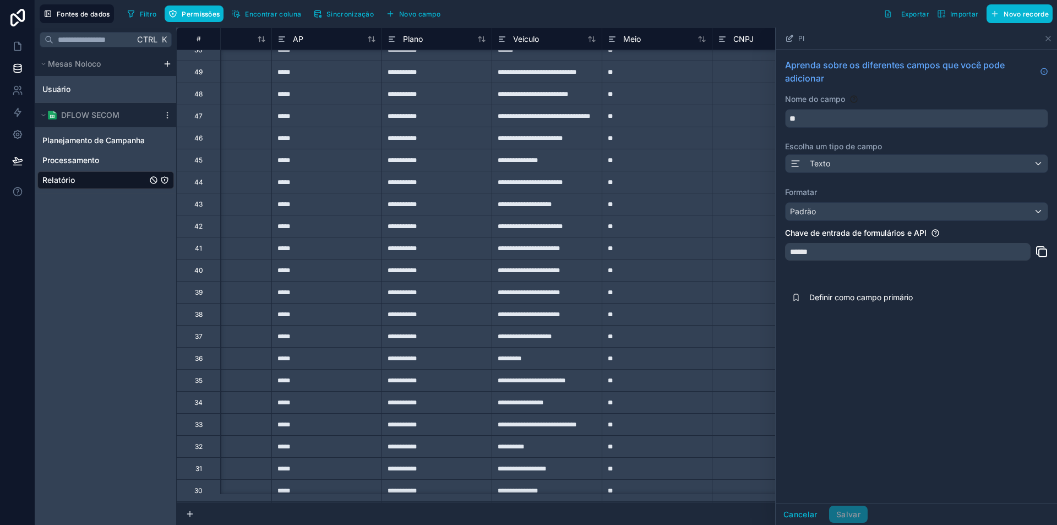
scroll to position [165, 303]
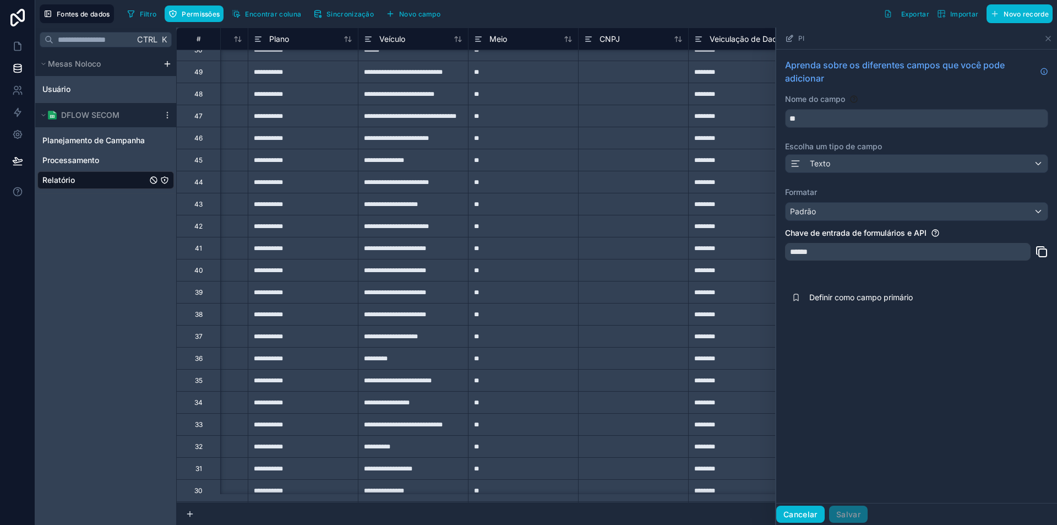
click at [802, 515] on font "Cancelar" at bounding box center [801, 513] width 34 height 9
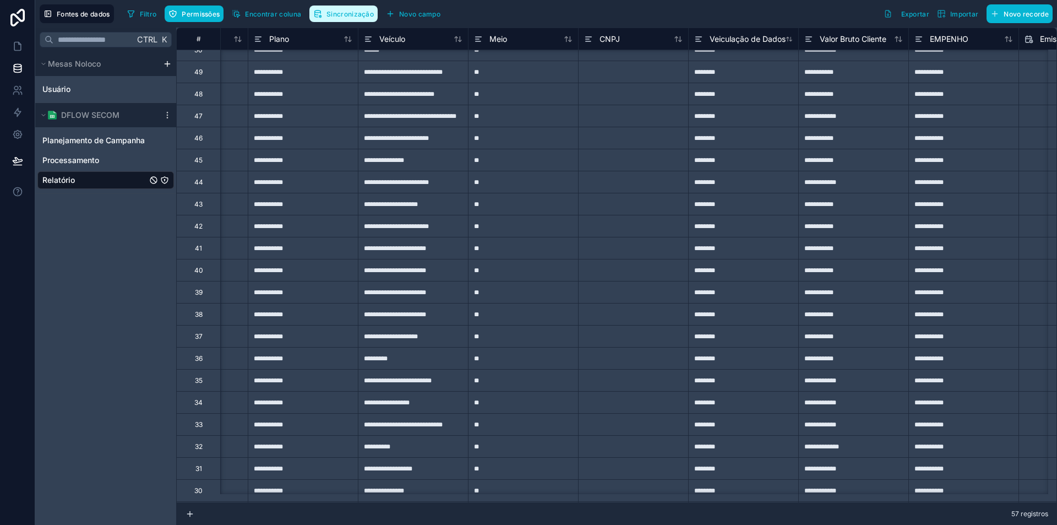
click at [357, 12] on font "Sincronização" at bounding box center [350, 14] width 47 height 8
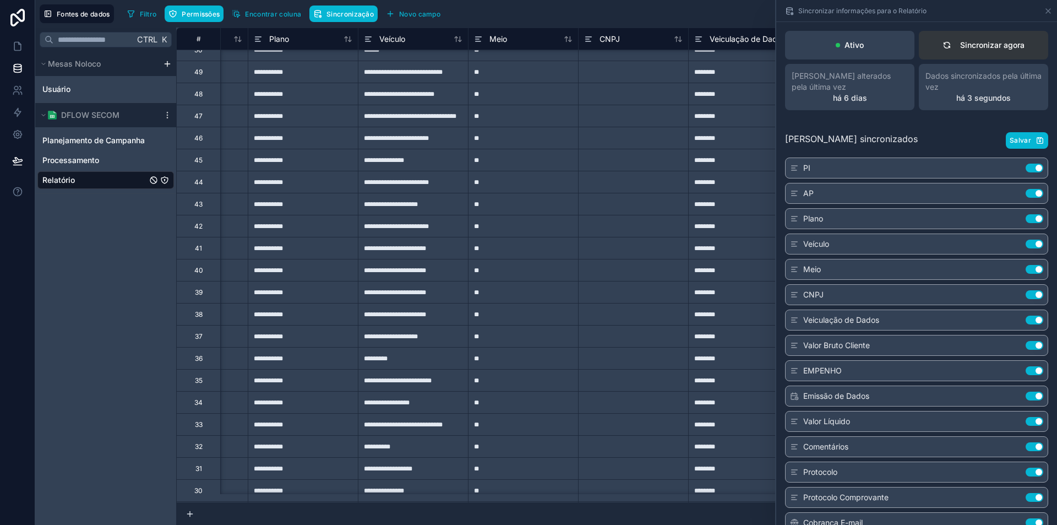
click at [1007, 44] on font "Sincronizar agora" at bounding box center [992, 44] width 64 height 9
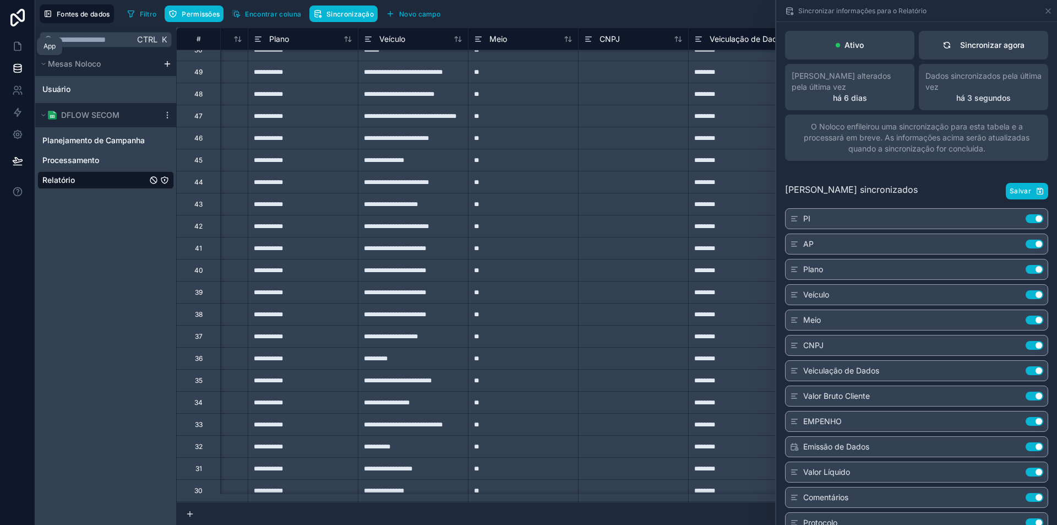
click at [19, 47] on icon at bounding box center [17, 46] width 11 height 11
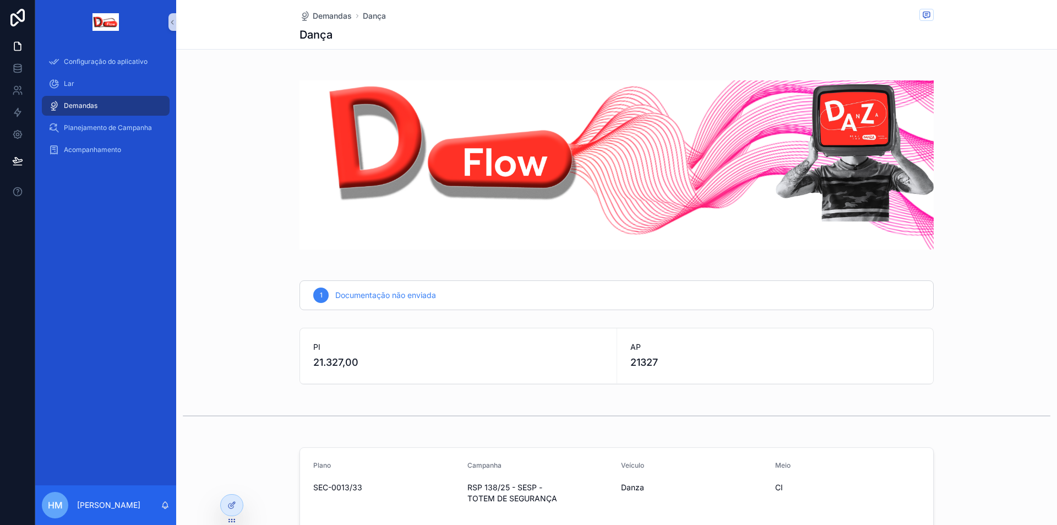
click at [256, 336] on div "PI 21.327,00 AP 21327" at bounding box center [616, 356] width 881 height 66
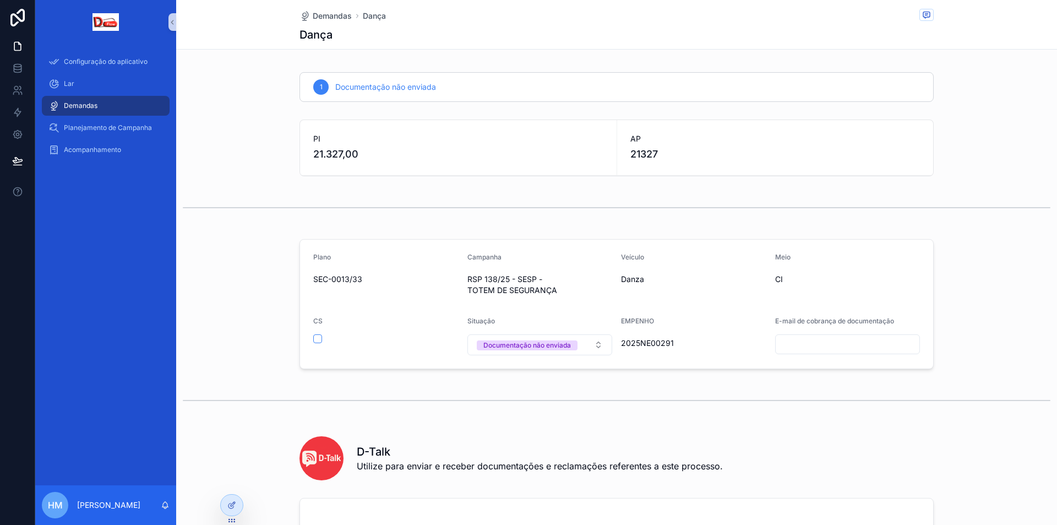
scroll to position [220, 0]
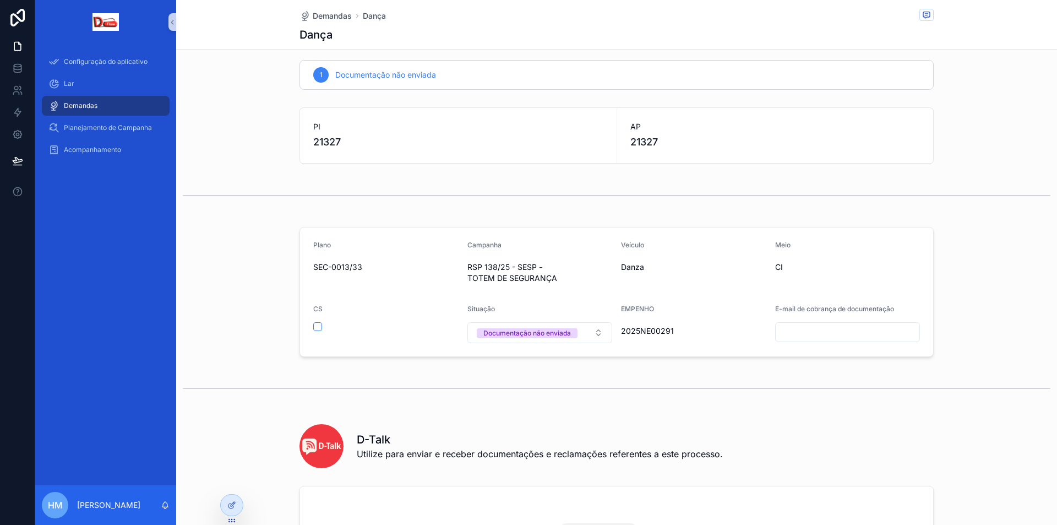
click at [15, 29] on link at bounding box center [17, 17] width 35 height 35
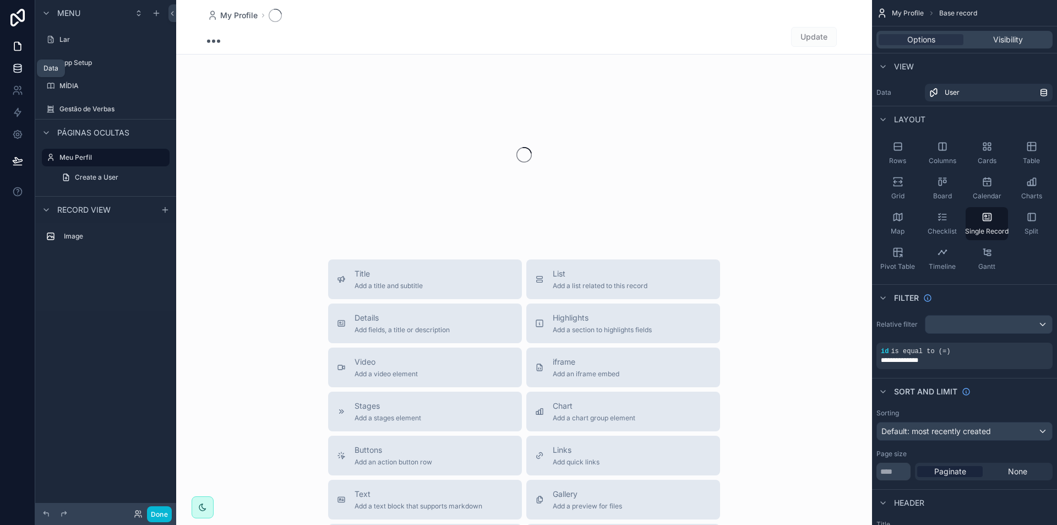
click at [14, 70] on icon at bounding box center [17, 70] width 7 height 4
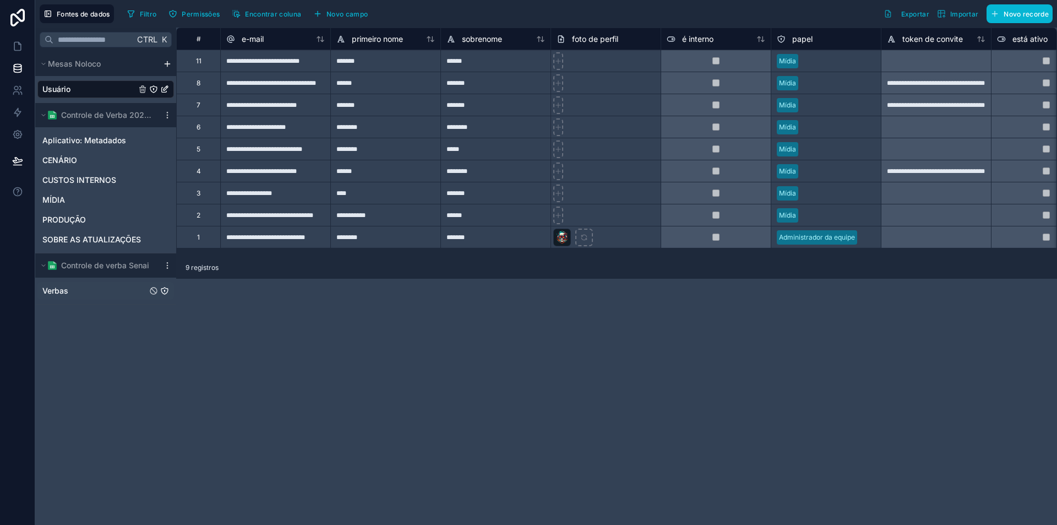
click at [68, 291] on font "Verbas" at bounding box center [55, 290] width 26 height 9
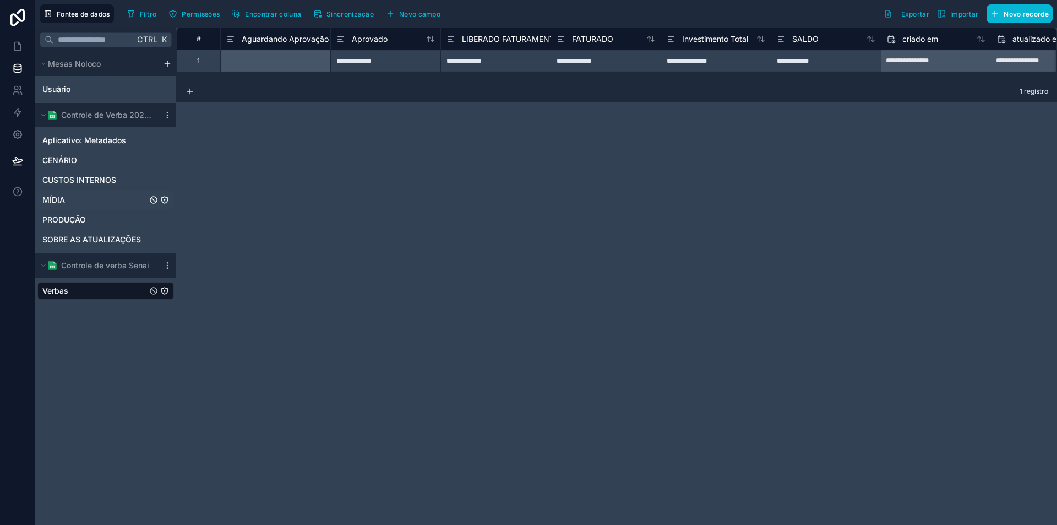
click at [59, 200] on font "MÍDIA" at bounding box center [53, 199] width 23 height 9
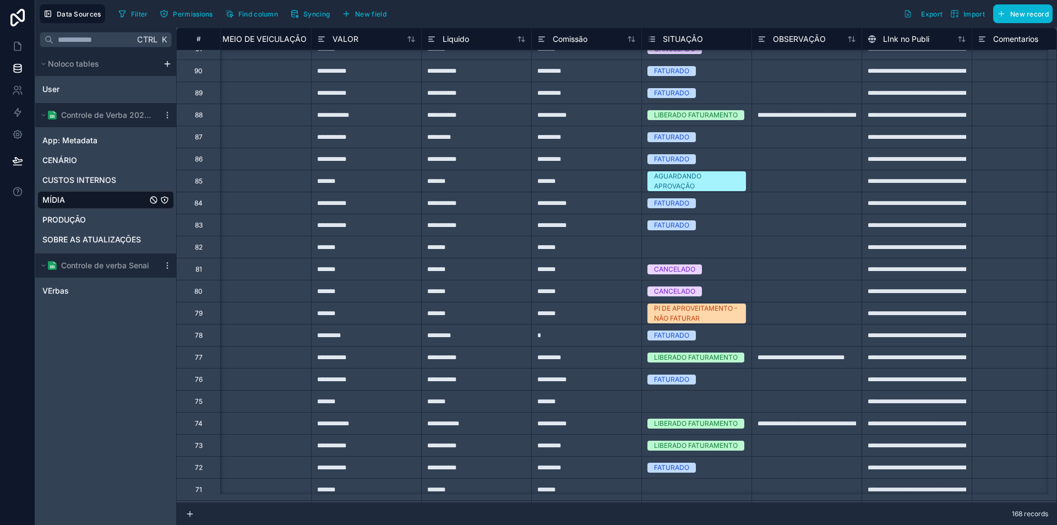
scroll to position [1707, 350]
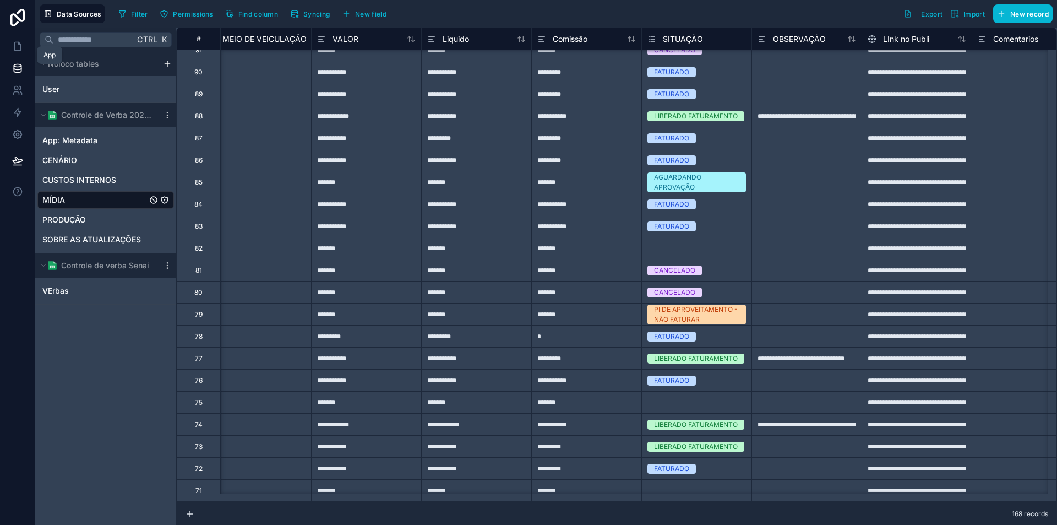
drag, startPoint x: 19, startPoint y: 42, endPoint x: 0, endPoint y: 64, distance: 29.7
click at [19, 42] on icon at bounding box center [17, 46] width 11 height 11
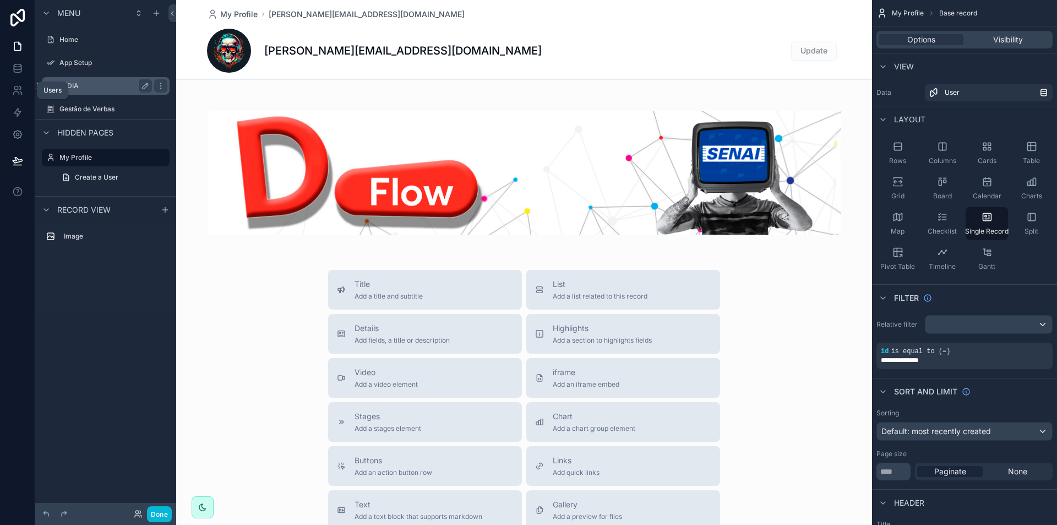
click at [83, 87] on label "MÍDIA" at bounding box center [103, 86] width 88 height 9
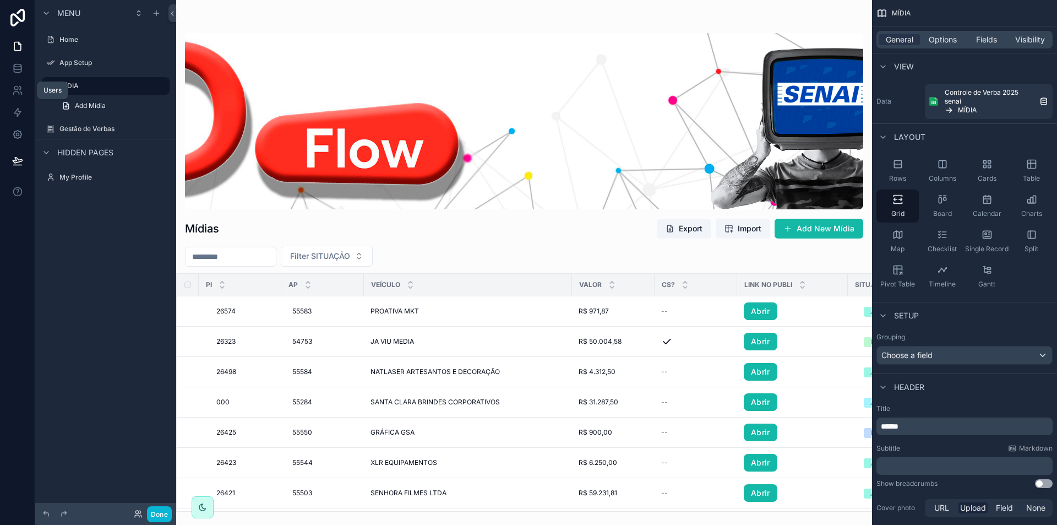
drag, startPoint x: 572, startPoint y: 504, endPoint x: 90, endPoint y: 511, distance: 481.9
click at [762, 471] on div "scrollable content" at bounding box center [524, 262] width 696 height 525
click at [149, 511] on button "Done" at bounding box center [159, 514] width 25 height 16
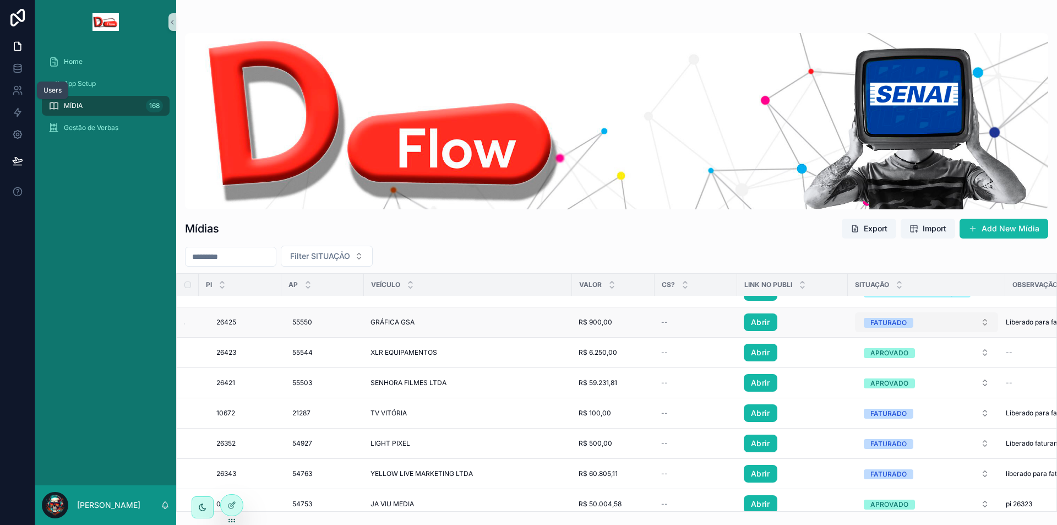
scroll to position [386, 0]
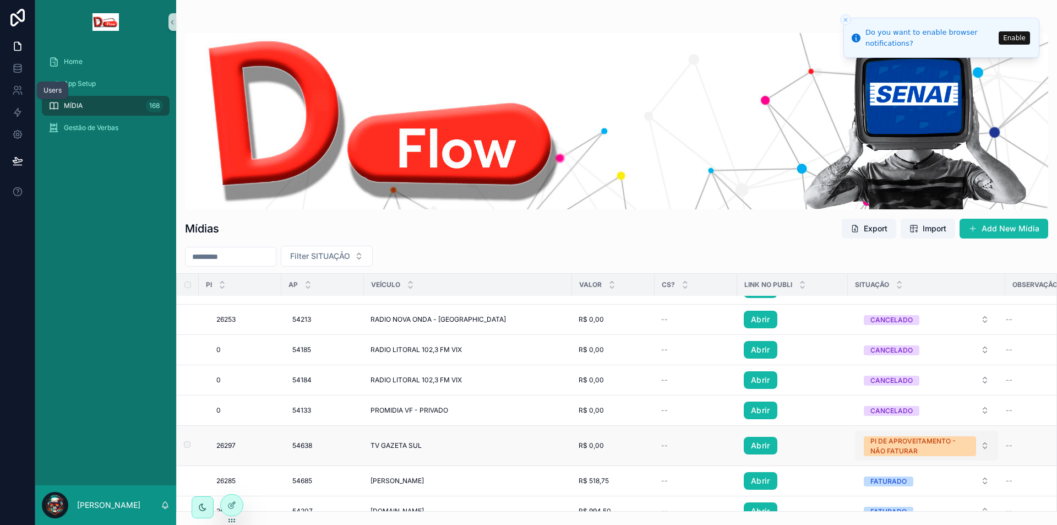
click at [917, 455] on div "PI DE APROVEITAMENTO - NÃO FATURAR" at bounding box center [920, 446] width 99 height 20
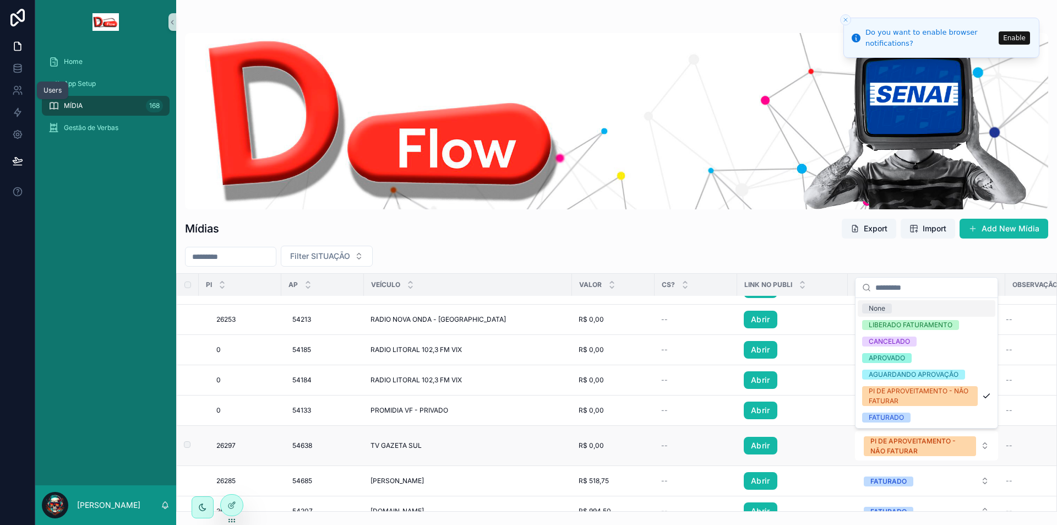
click at [827, 451] on span "Abrir" at bounding box center [792, 446] width 97 height 18
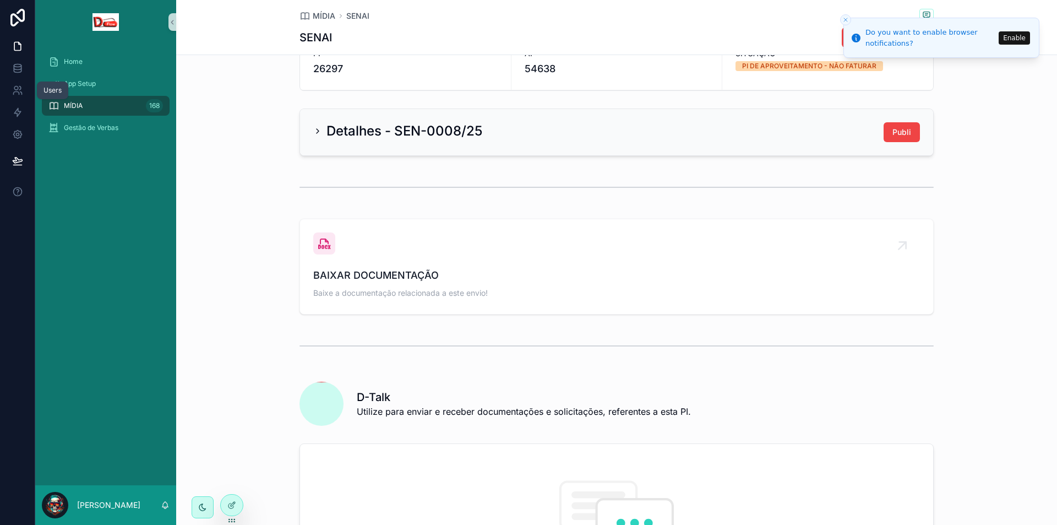
scroll to position [165, 0]
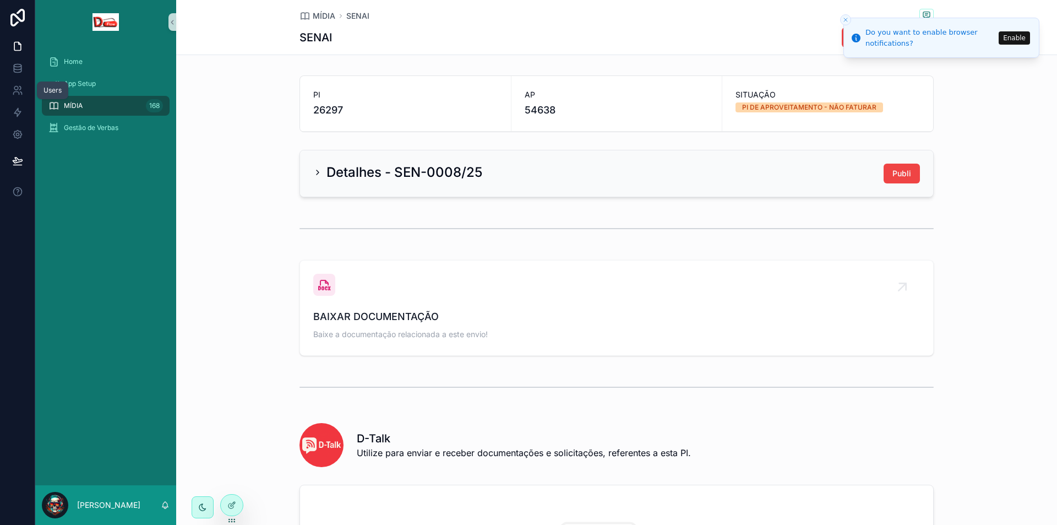
click at [314, 170] on icon "scrollable content" at bounding box center [317, 172] width 9 height 9
click at [327, 173] on h2 "Detalhes - SEN-0008/25" at bounding box center [405, 173] width 156 height 18
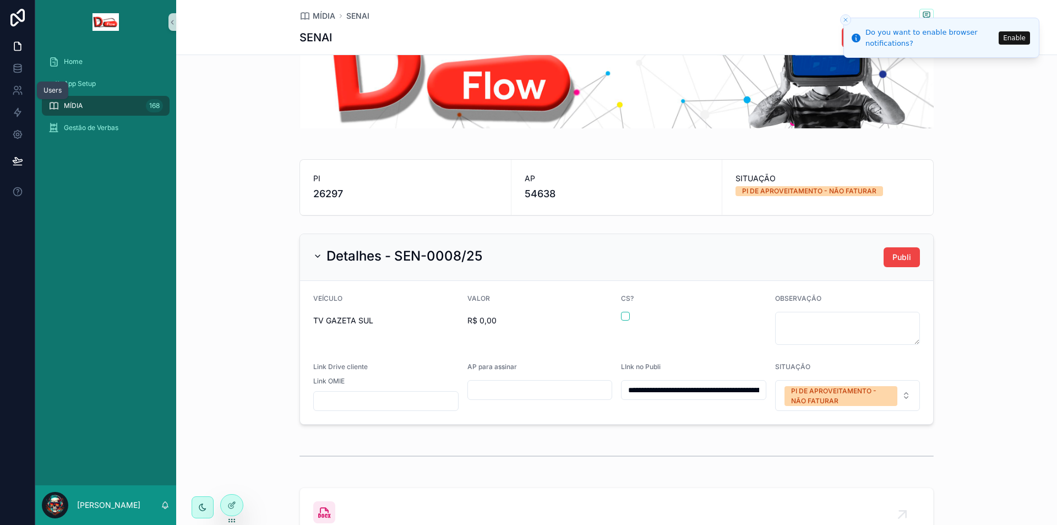
scroll to position [55, 0]
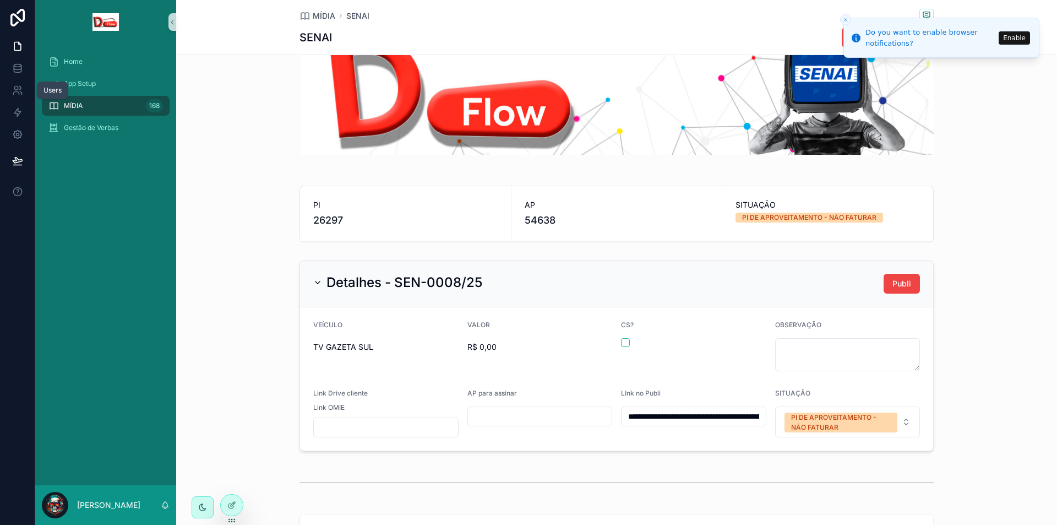
click at [846, 23] on button "Close toast" at bounding box center [845, 19] width 11 height 11
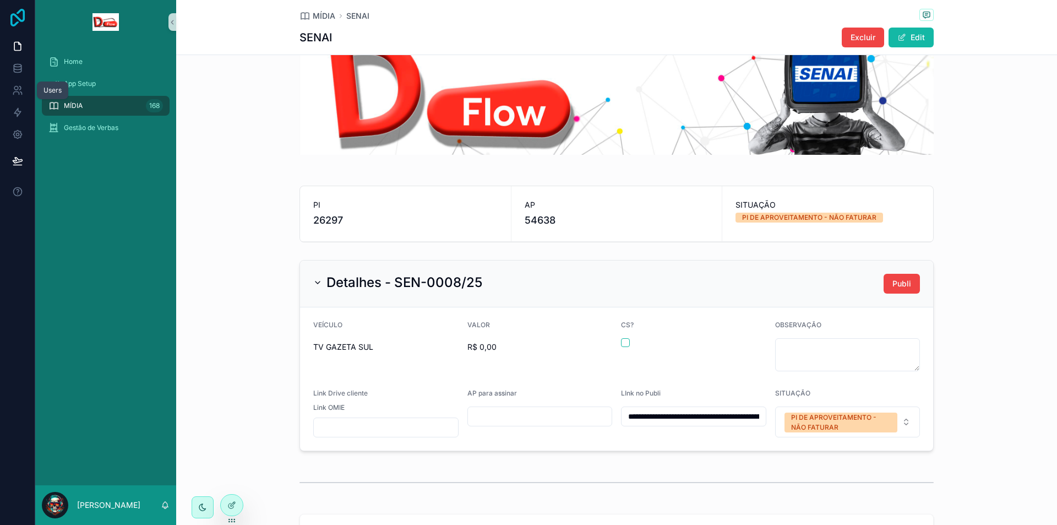
click at [17, 21] on icon at bounding box center [18, 18] width 22 height 18
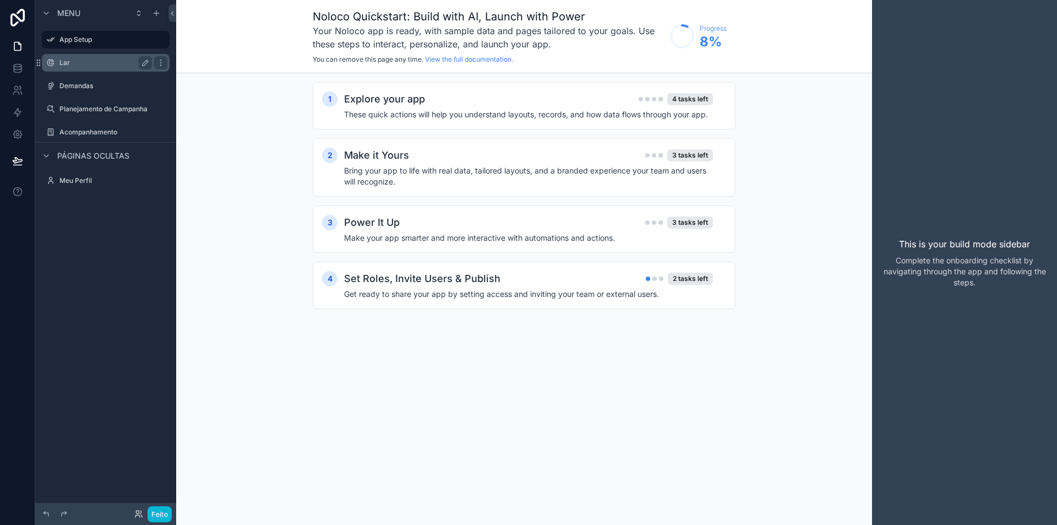
click at [68, 58] on div "Lar" at bounding box center [105, 62] width 93 height 13
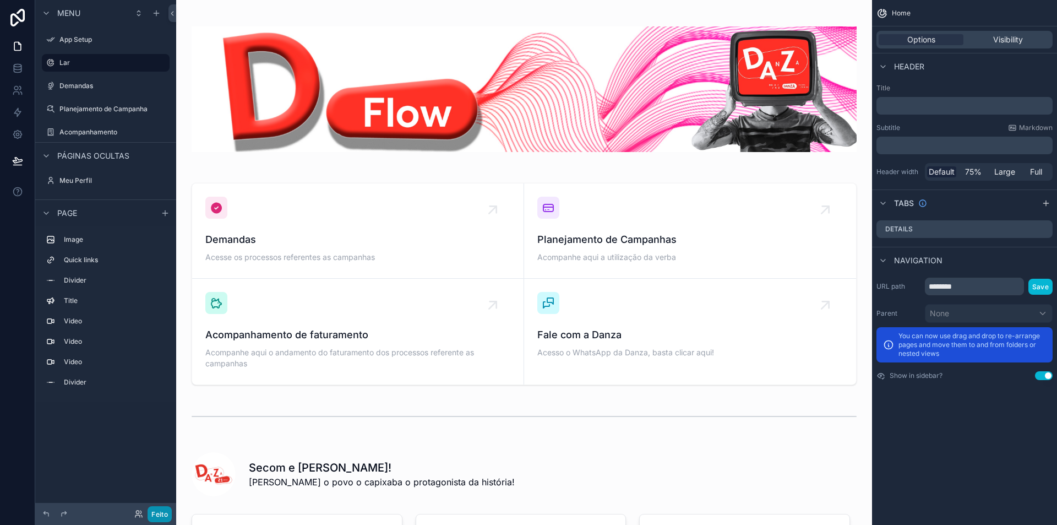
click at [165, 514] on font "Feito" at bounding box center [159, 514] width 17 height 8
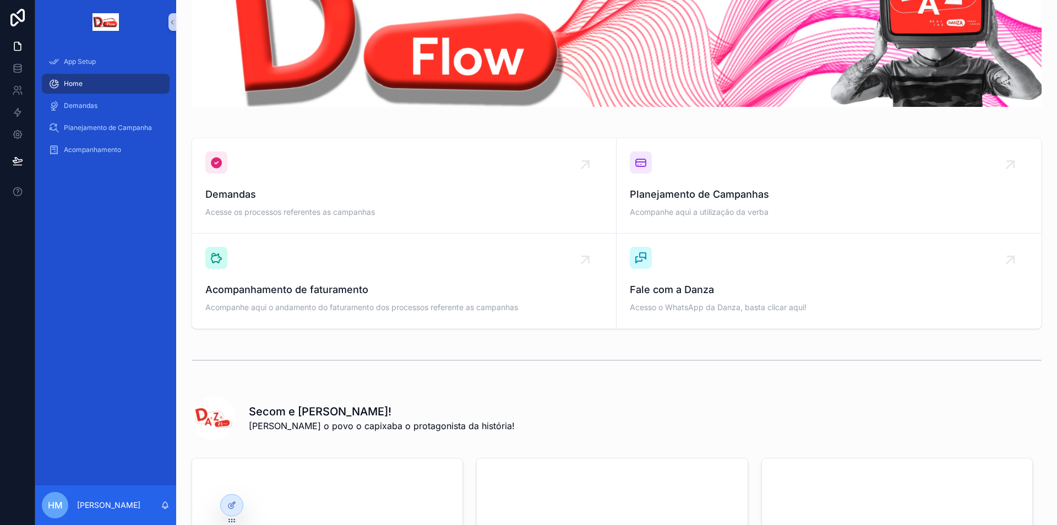
scroll to position [25, 0]
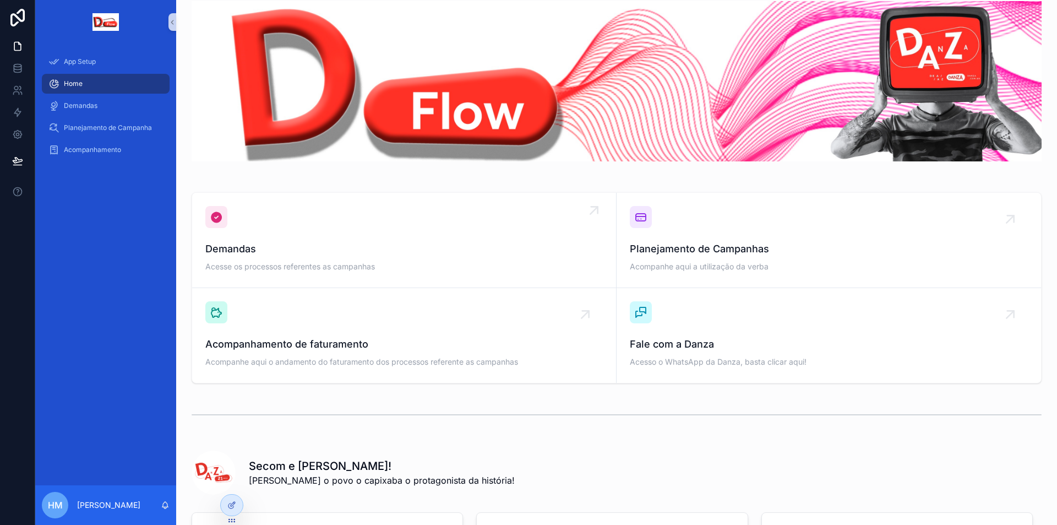
click at [492, 230] on div "Demandas Acesse os processos referentes as campanhas" at bounding box center [404, 240] width 398 height 68
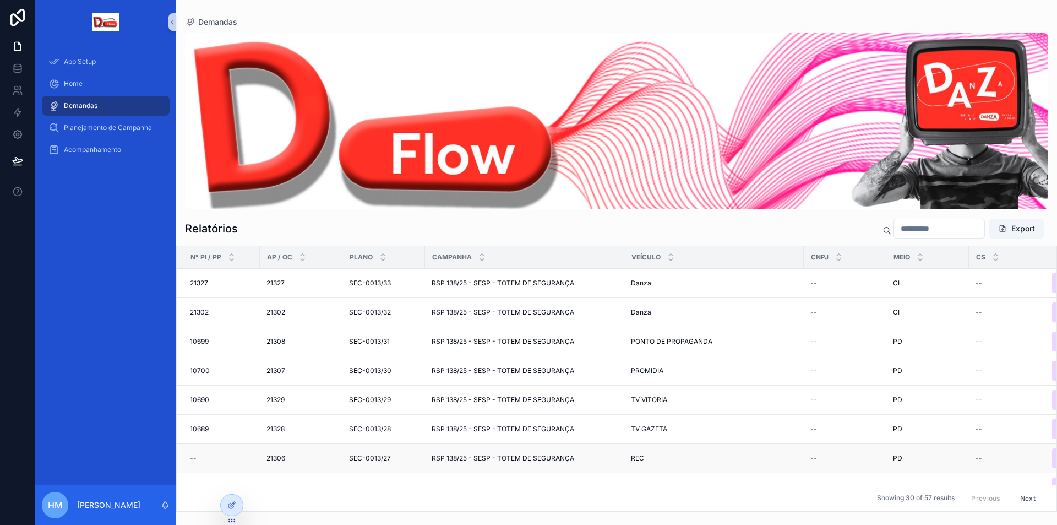
scroll to position [110, 0]
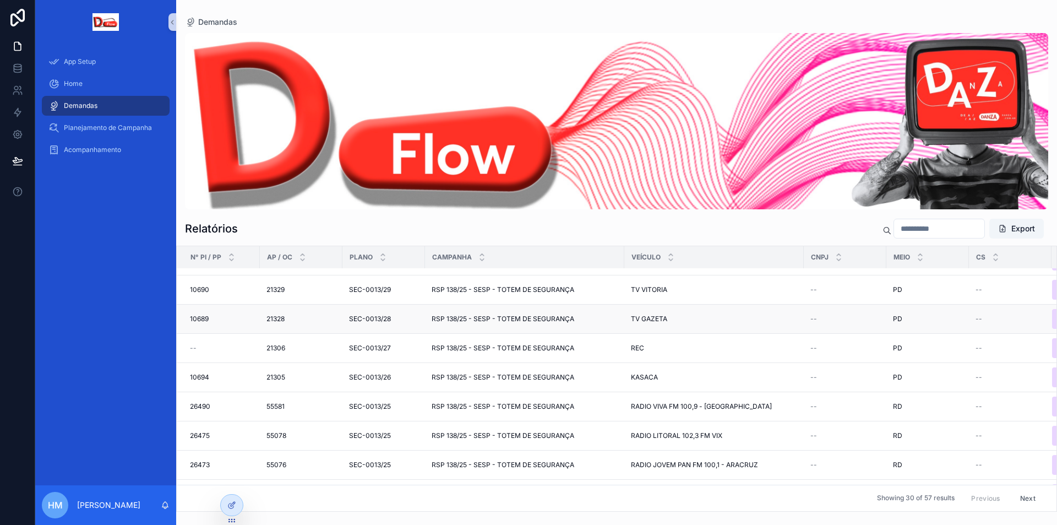
click at [475, 321] on span "RSP 138/25 - SESP - TOTEM DE SEGURANÇA" at bounding box center [503, 318] width 143 height 9
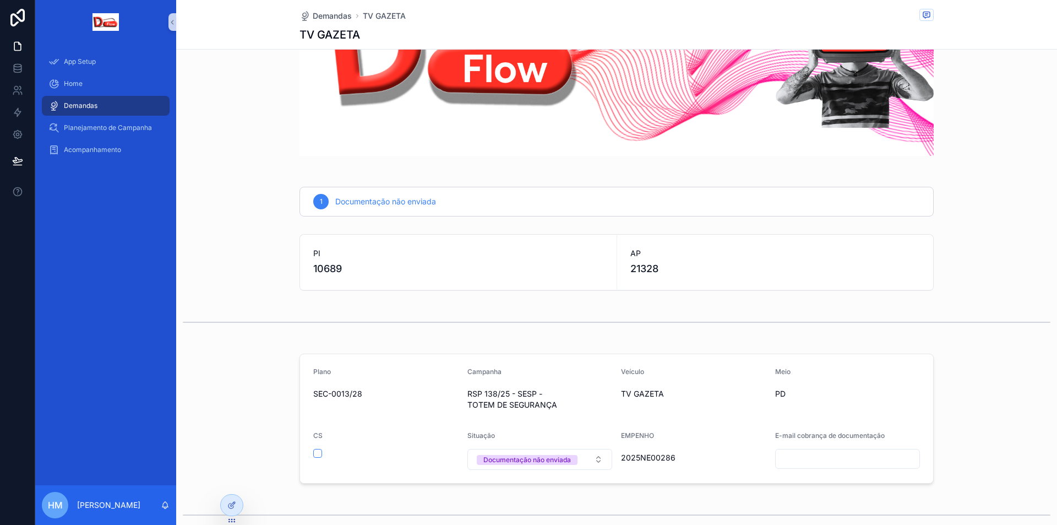
scroll to position [110, 0]
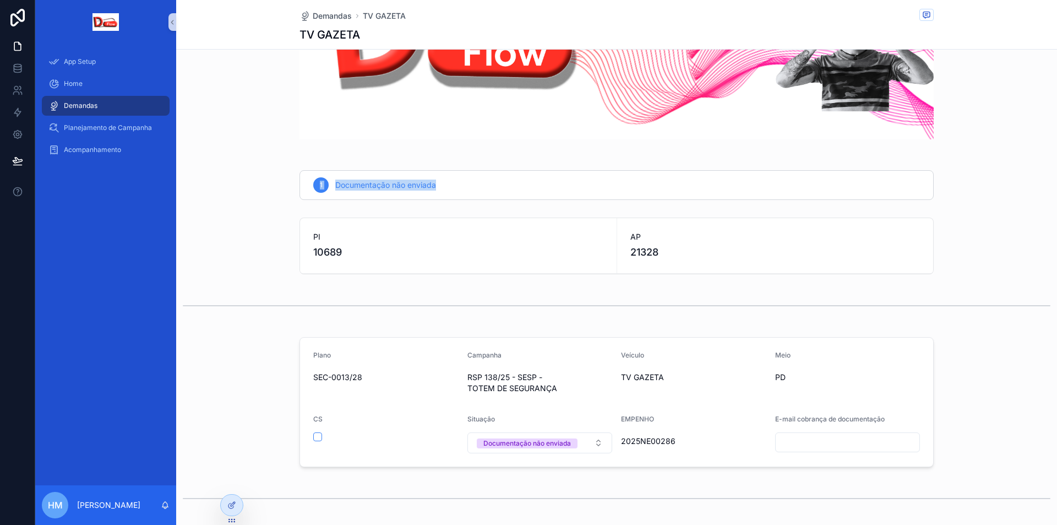
drag, startPoint x: 446, startPoint y: 176, endPoint x: 289, endPoint y: 194, distance: 157.5
click at [289, 194] on div "1 Documentação não enviada" at bounding box center [616, 185] width 881 height 39
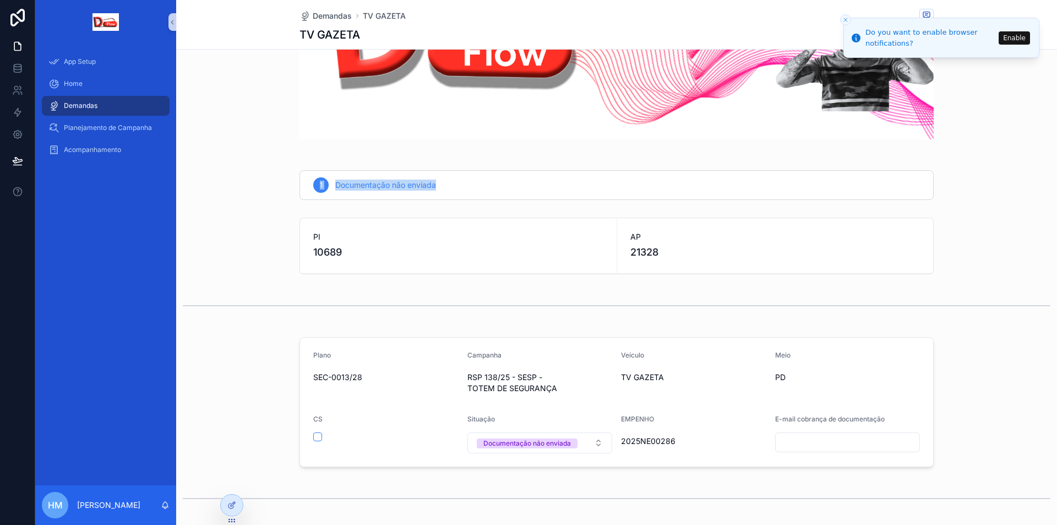
click at [397, 191] on div "1 Documentação não enviada" at bounding box center [616, 185] width 633 height 29
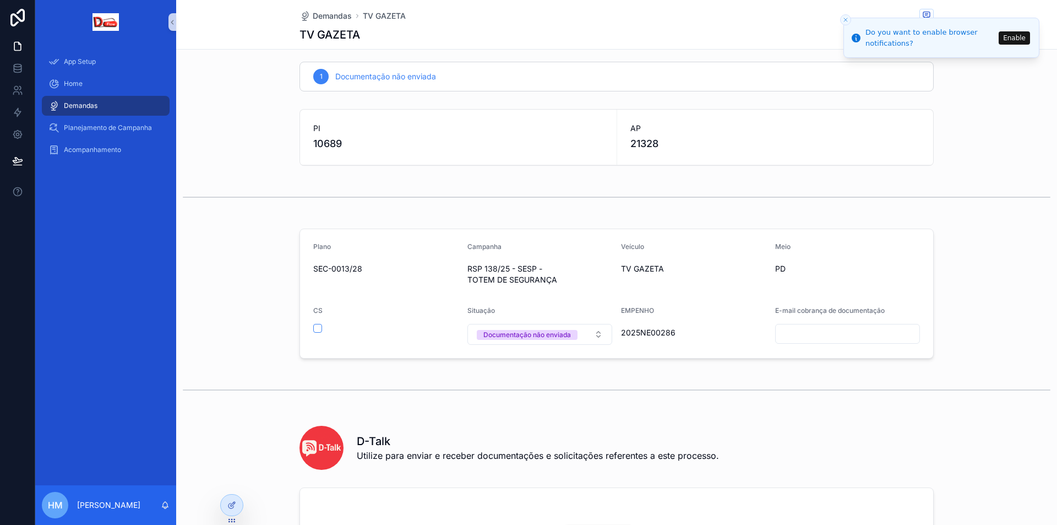
scroll to position [220, 0]
click at [825, 325] on input "conteúdo rolável" at bounding box center [848, 331] width 144 height 15
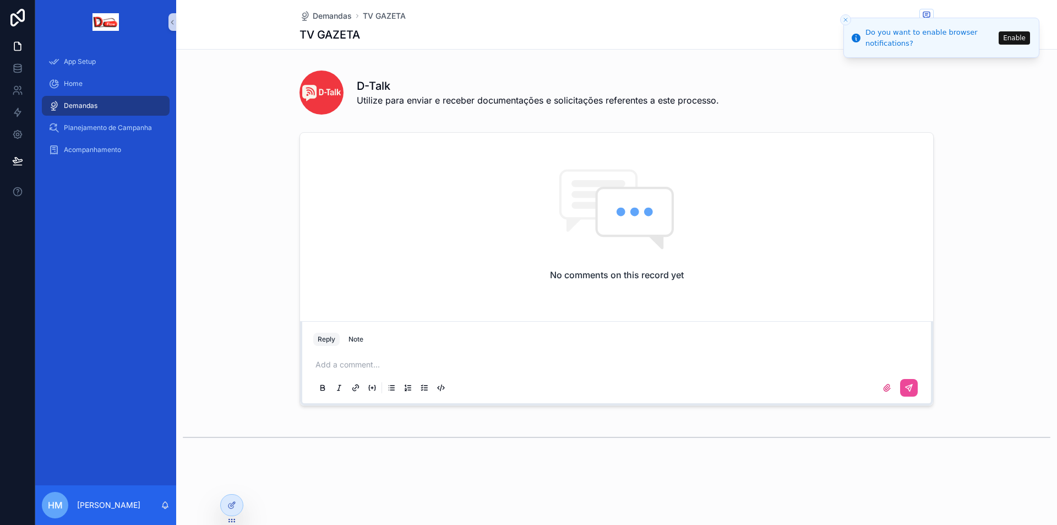
scroll to position [575, 0]
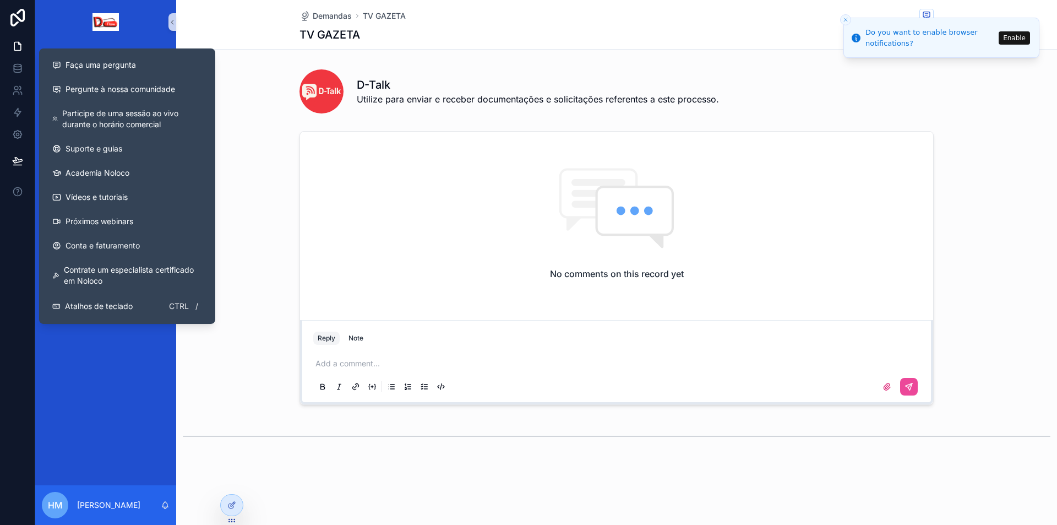
click at [243, 112] on div "D-Talk Utilize para enviar e receber documentações e solicitações referentes a …" at bounding box center [616, 89] width 881 height 57
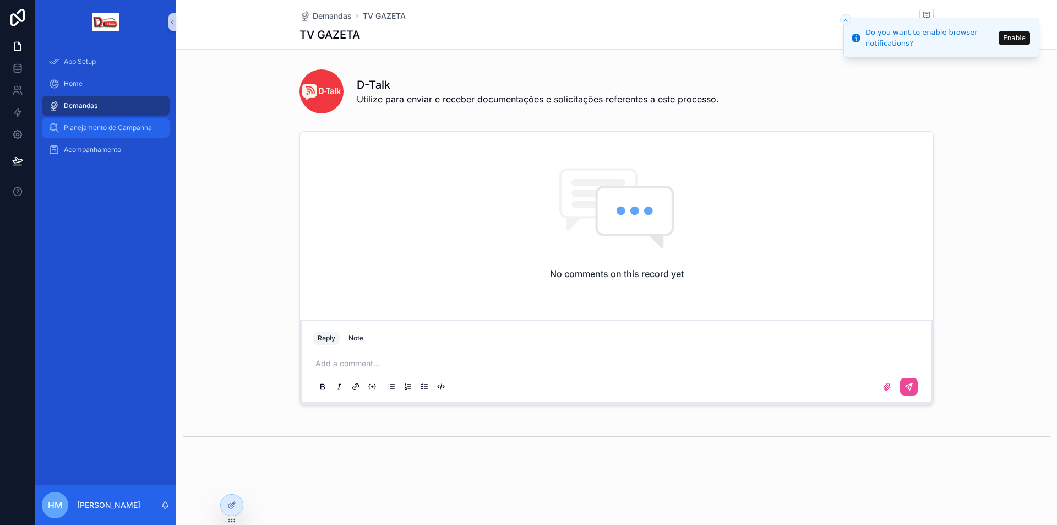
click at [78, 129] on span "Planejamento de Campanha" at bounding box center [108, 127] width 88 height 9
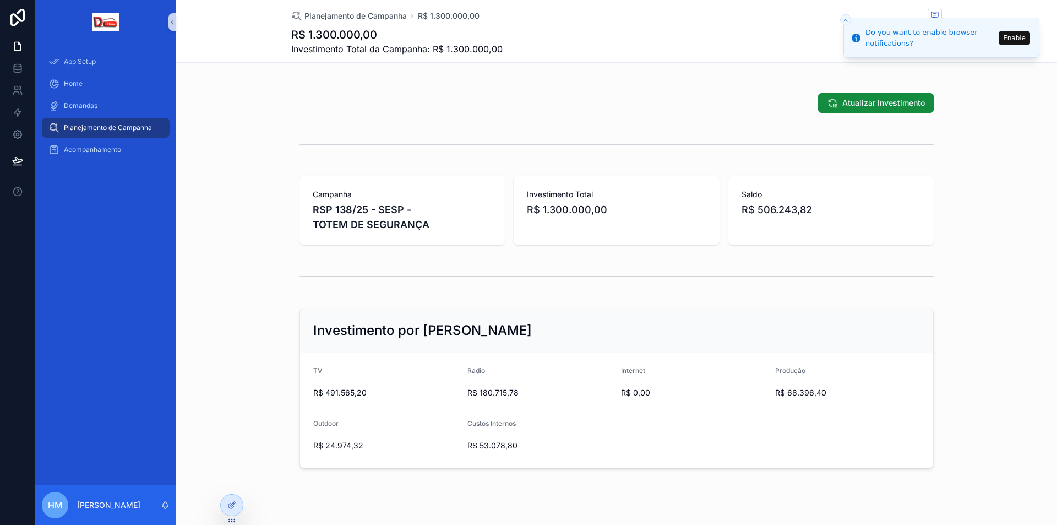
scroll to position [275, 0]
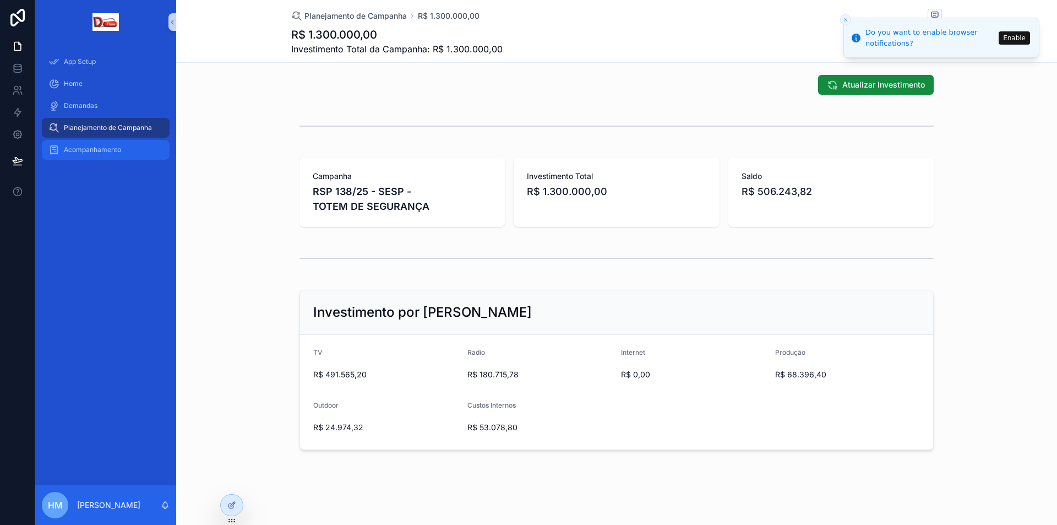
click at [95, 156] on div "Acompanhamento" at bounding box center [105, 150] width 115 height 18
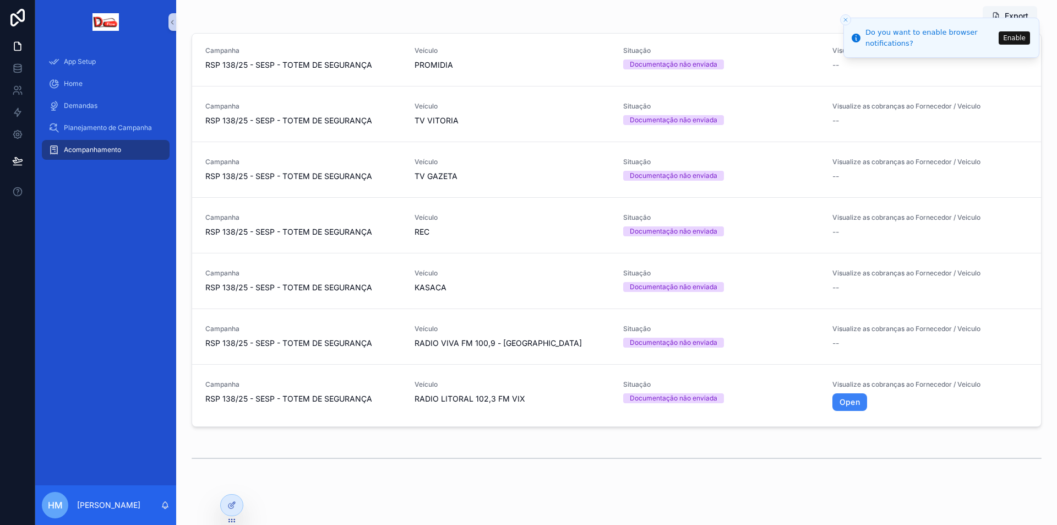
scroll to position [496, 0]
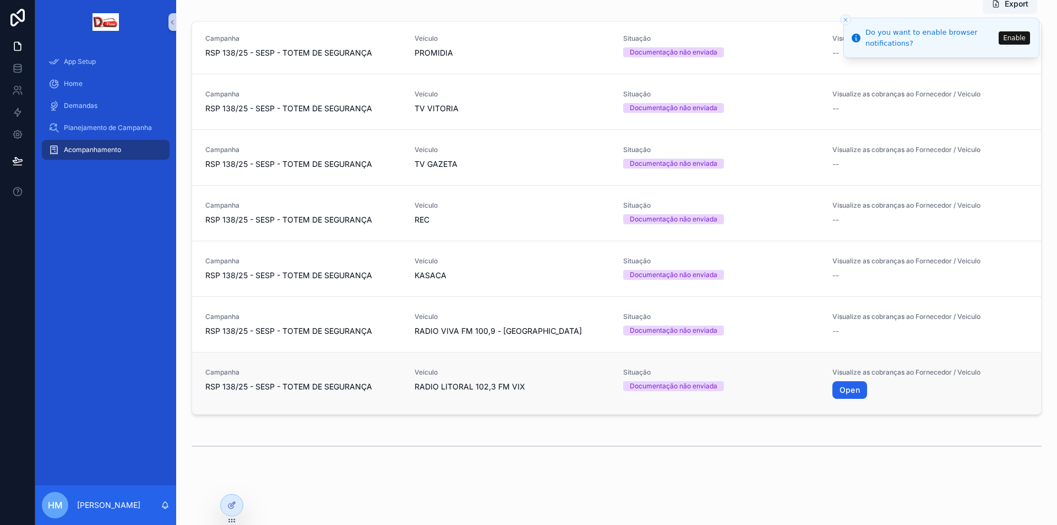
click at [836, 394] on link "Open" at bounding box center [850, 390] width 35 height 18
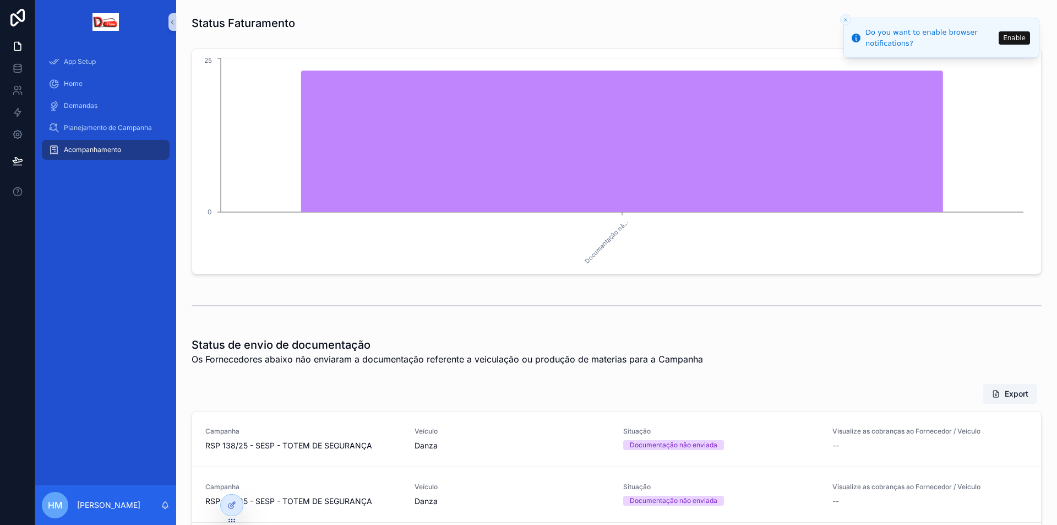
scroll to position [83, 0]
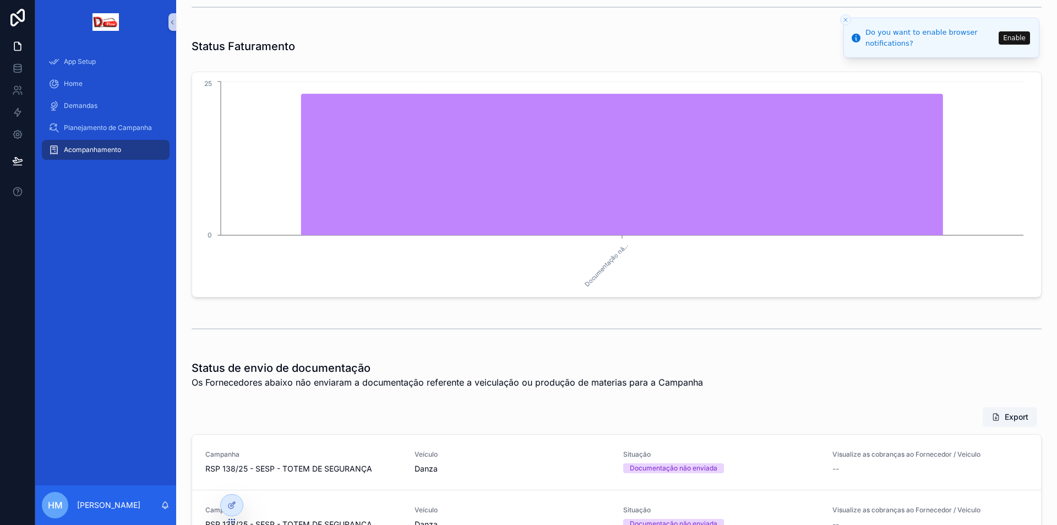
click at [847, 22] on icon "Close toast" at bounding box center [846, 20] width 7 height 7
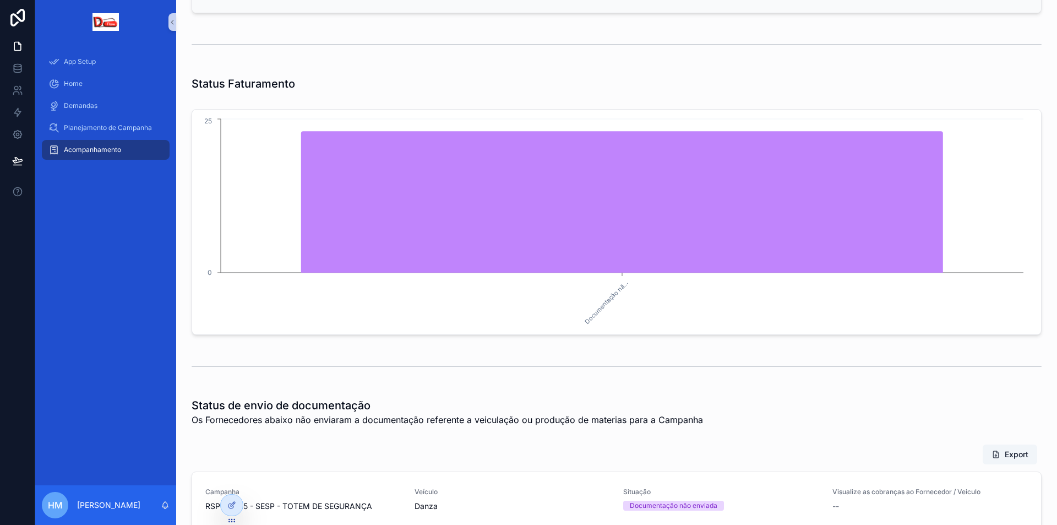
scroll to position [0, 0]
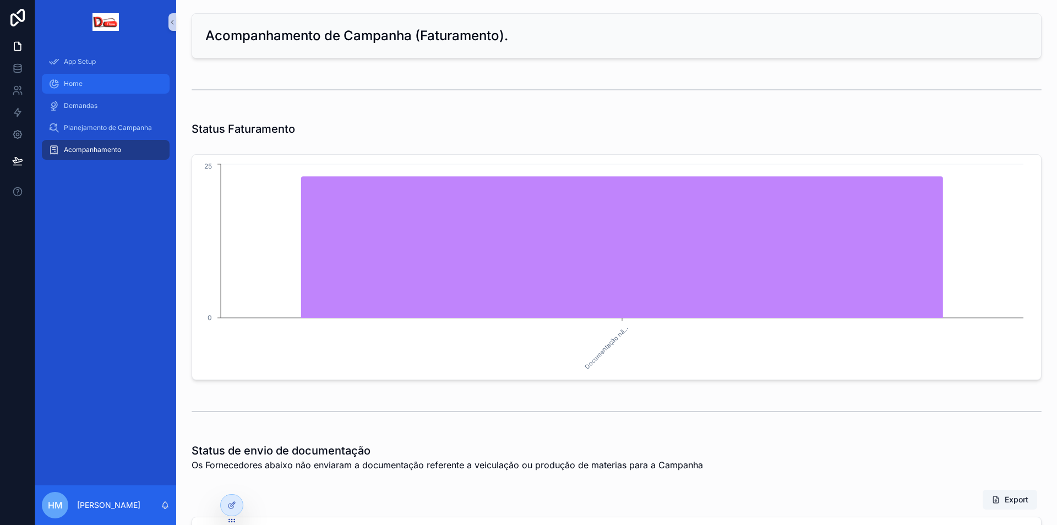
click at [66, 84] on span "Home" at bounding box center [73, 83] width 19 height 9
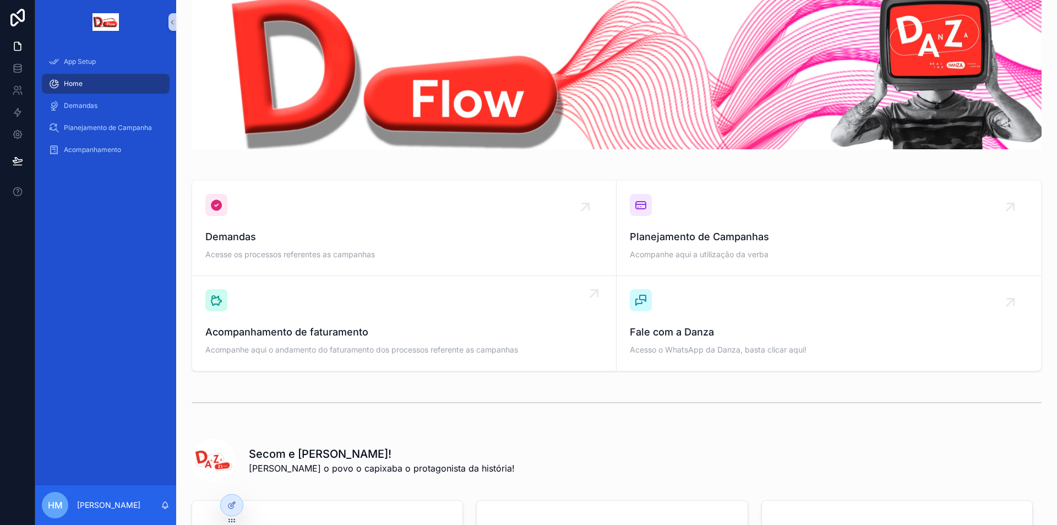
scroll to position [55, 0]
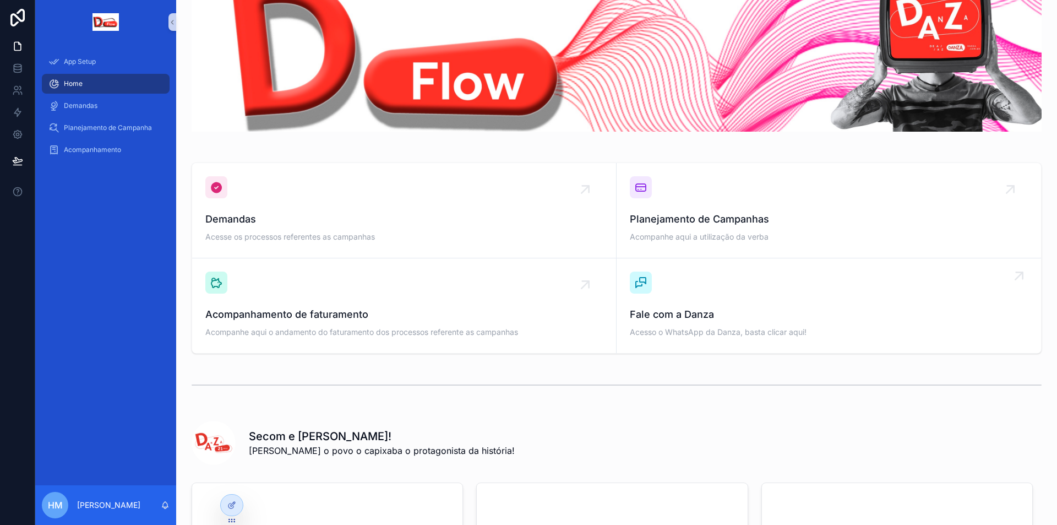
click at [645, 287] on div "conteúdo rolável" at bounding box center [641, 283] width 22 height 22
